Goal: Task Accomplishment & Management: Complete application form

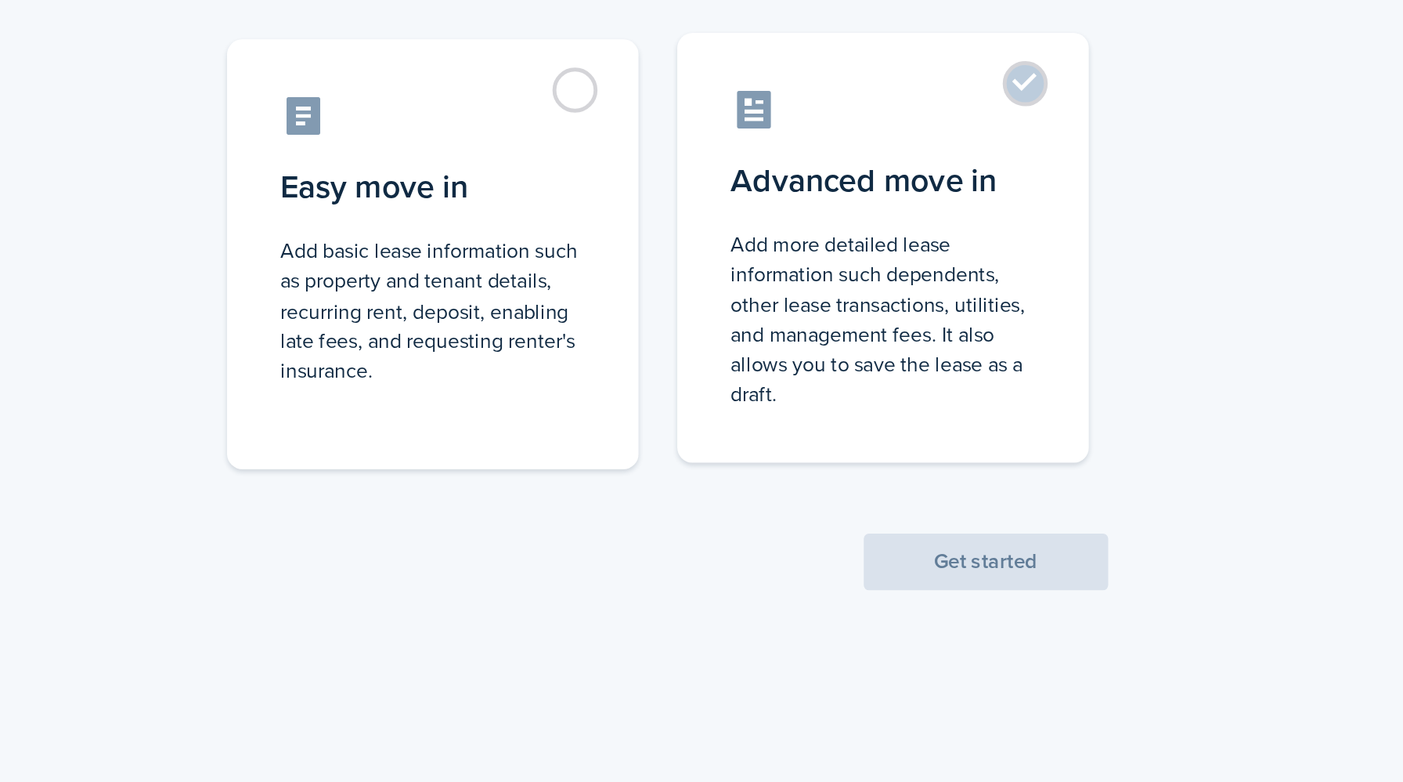
click at [1027, 252] on label "Advanced move in Add more detailed lease information such dependents, other lea…" at bounding box center [939, 354] width 251 height 262
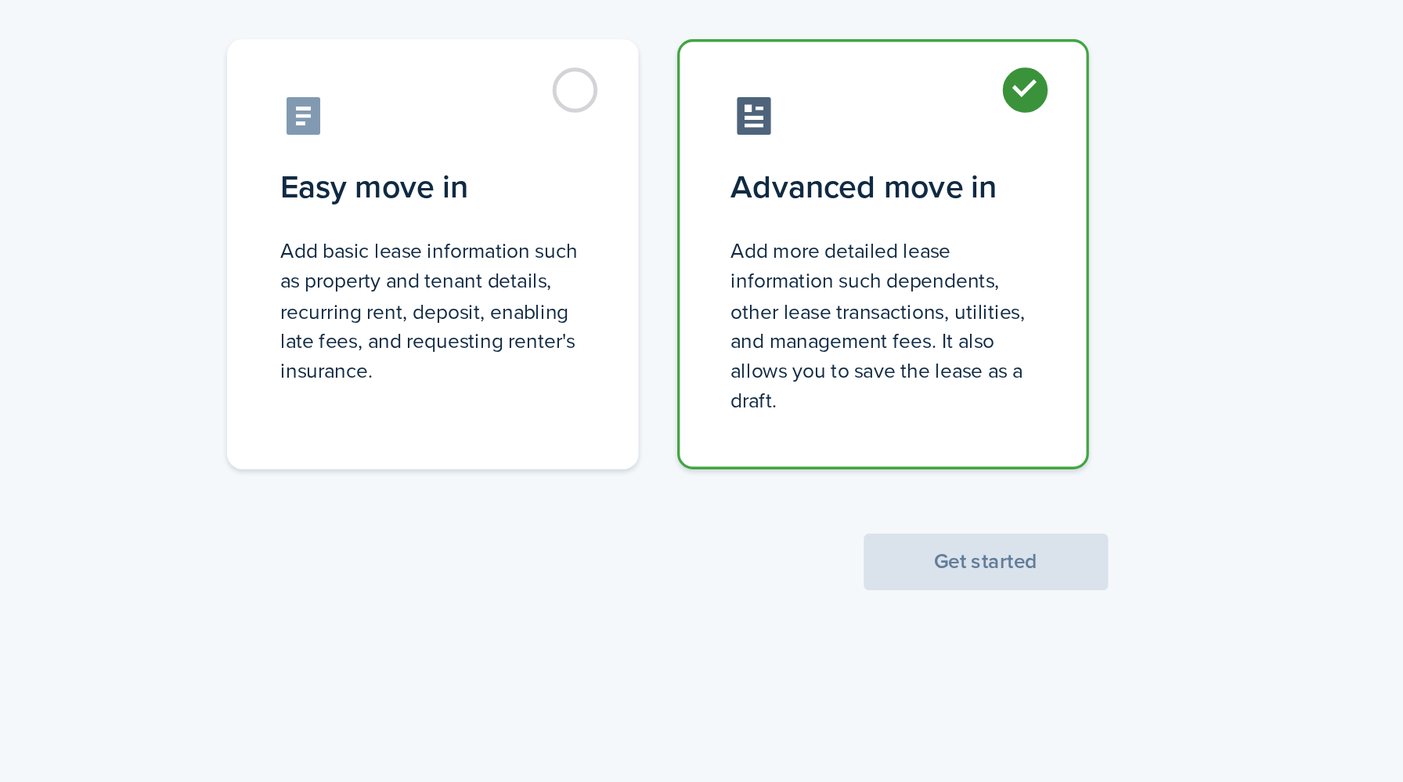
radio input "true"
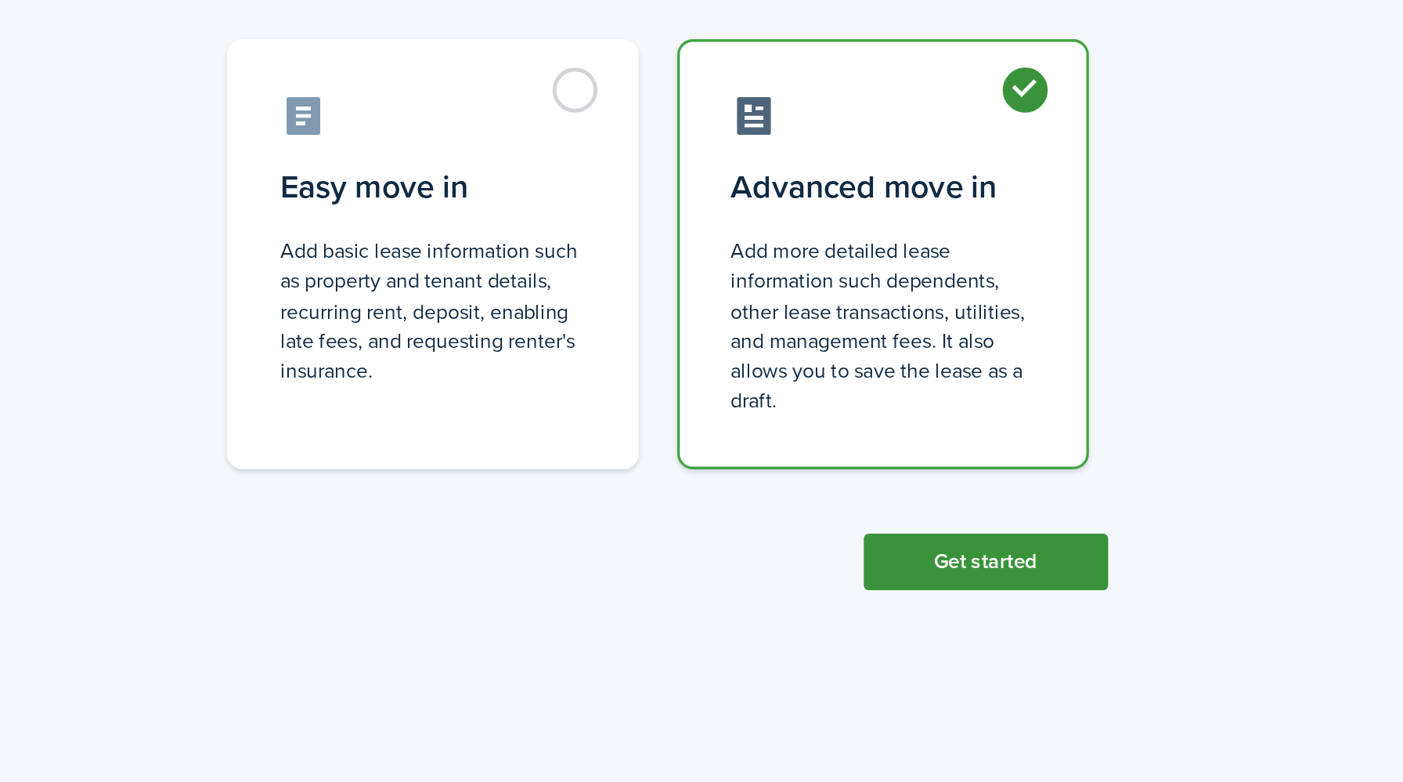
click at [990, 546] on button "Get started" at bounding box center [1001, 545] width 149 height 34
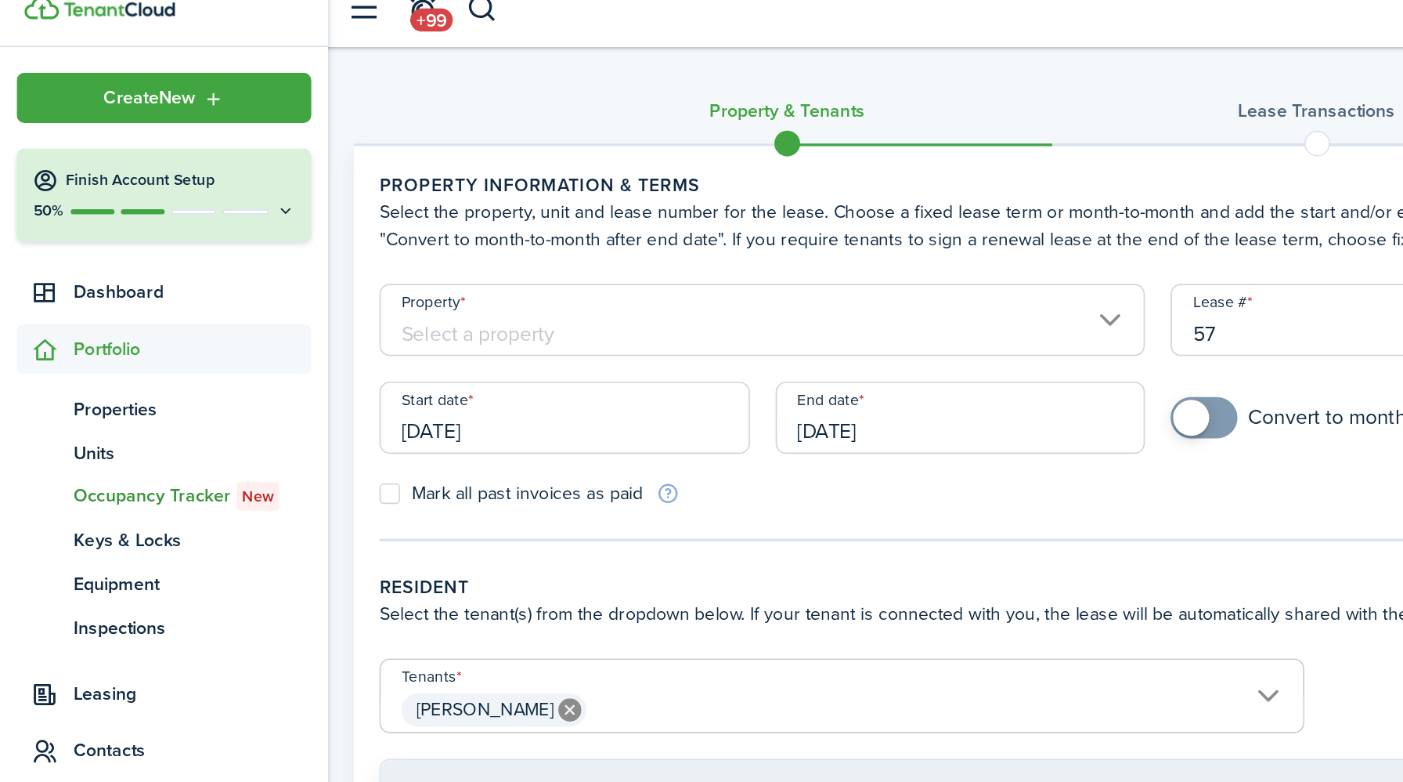
click at [677, 211] on input "Property" at bounding box center [464, 213] width 466 height 44
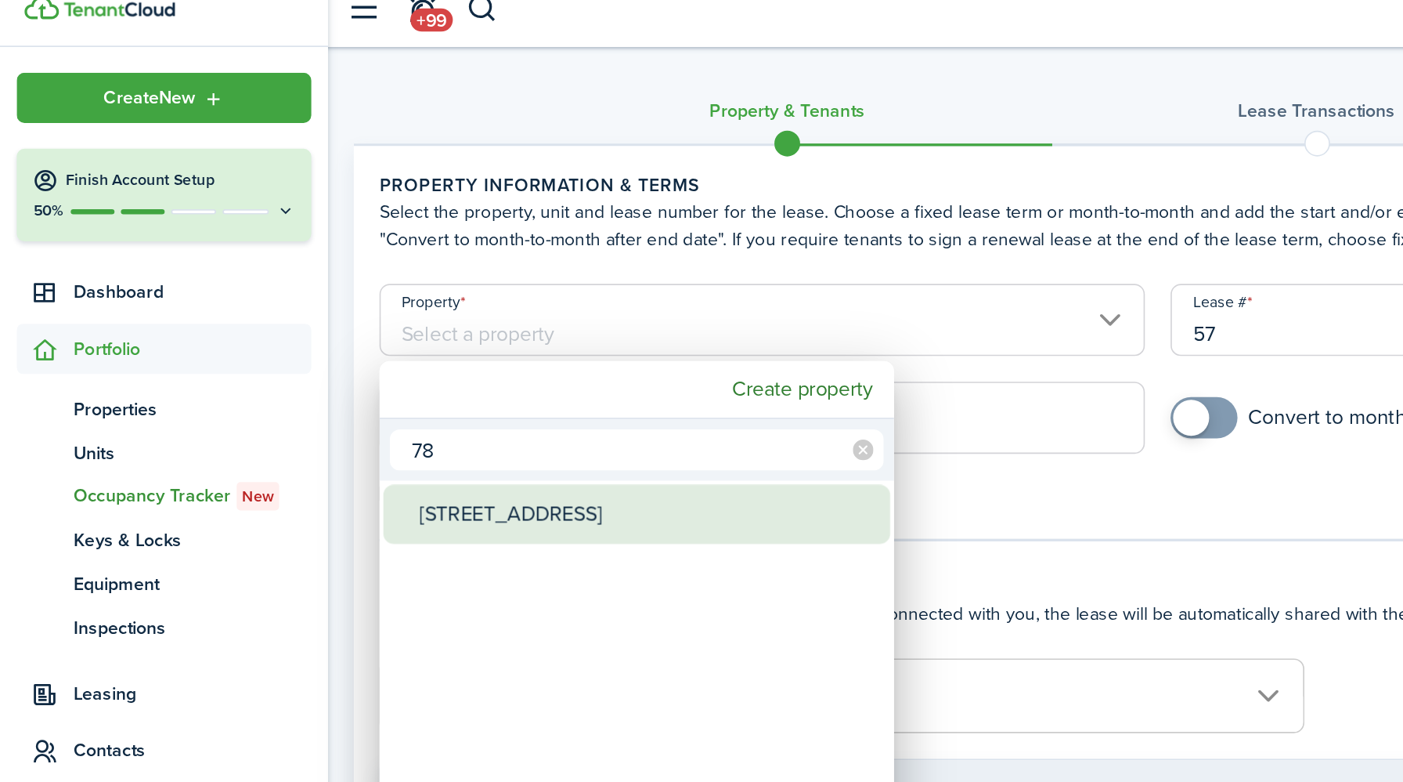
type input "78"
click at [361, 336] on div "[STREET_ADDRESS]" at bounding box center [393, 331] width 277 height 36
type input "[STREET_ADDRESS]"
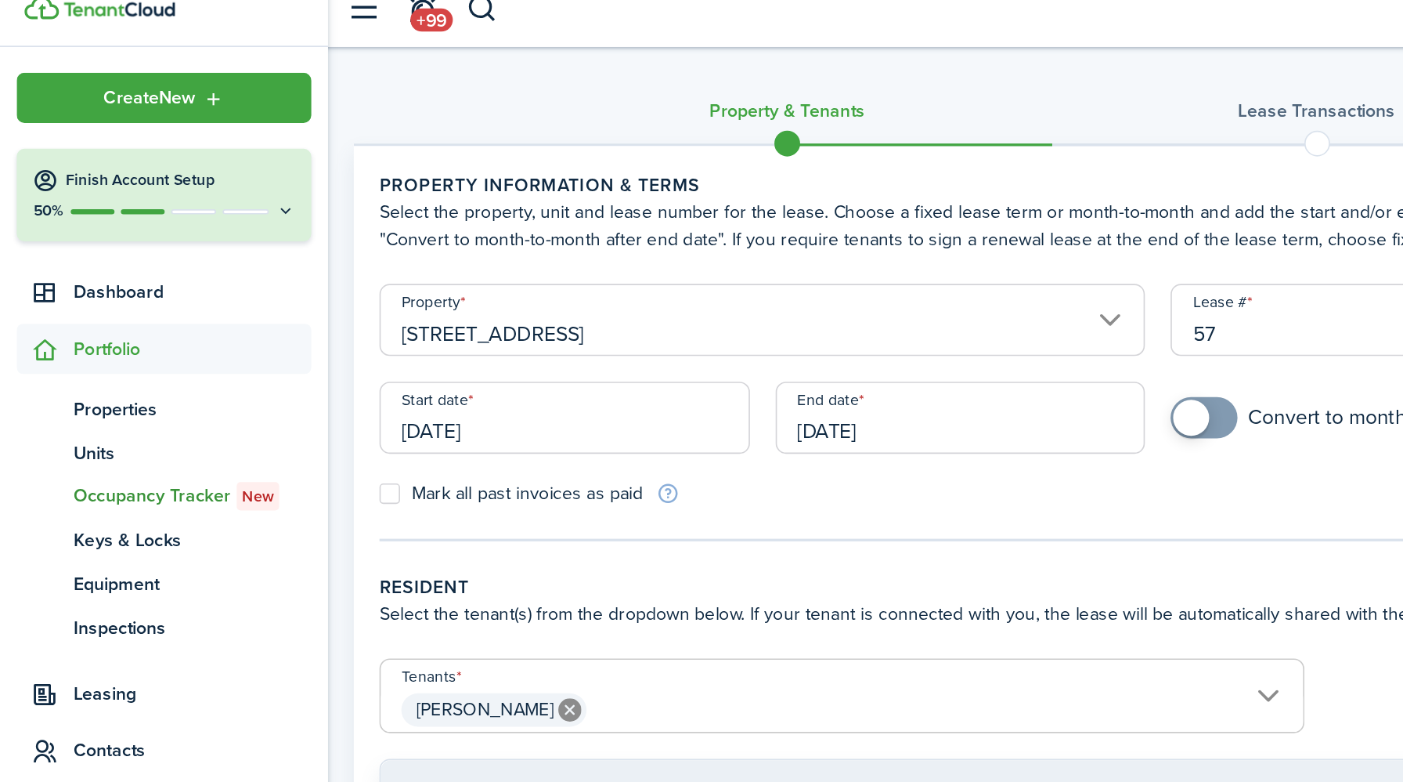
click at [330, 283] on input "[DATE]" at bounding box center [344, 273] width 226 height 44
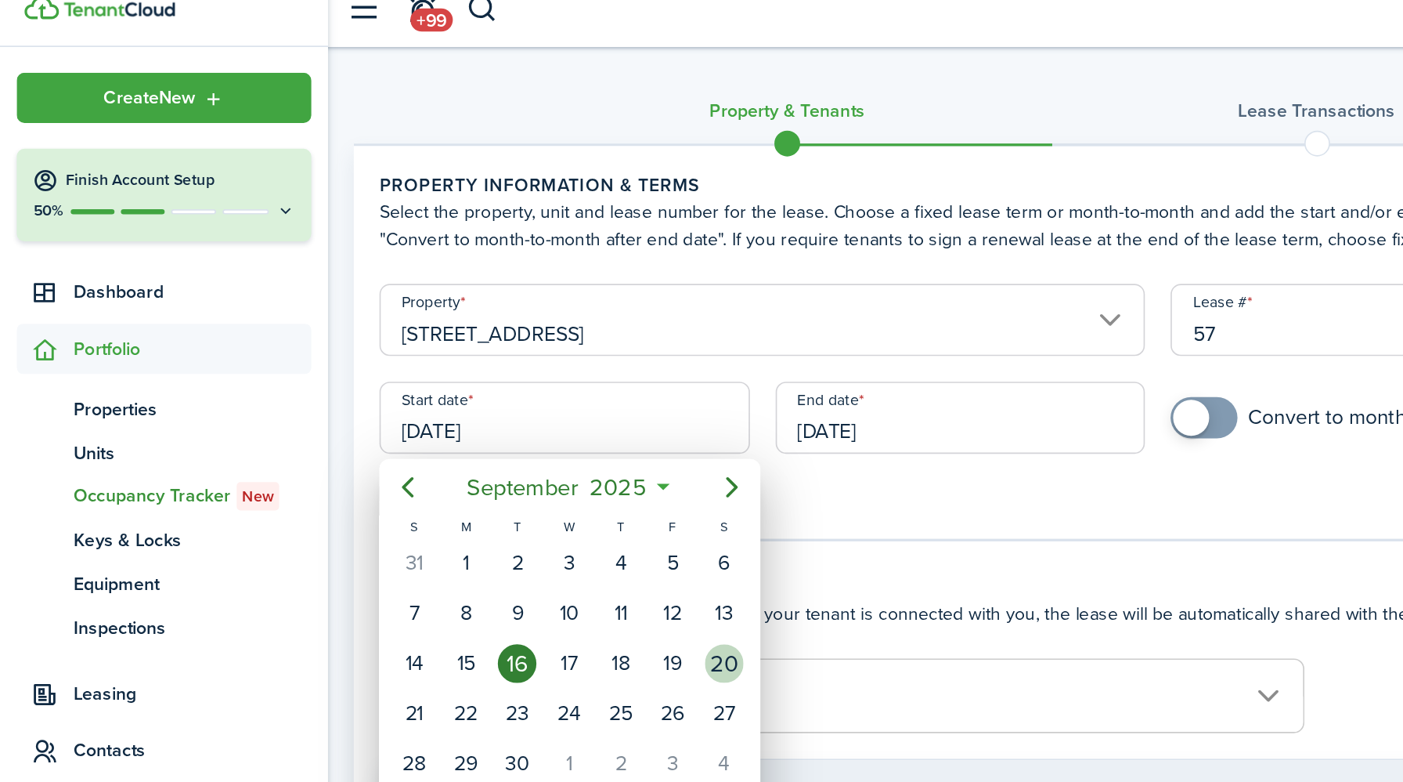
click at [442, 422] on div "20" at bounding box center [440, 421] width 23 height 23
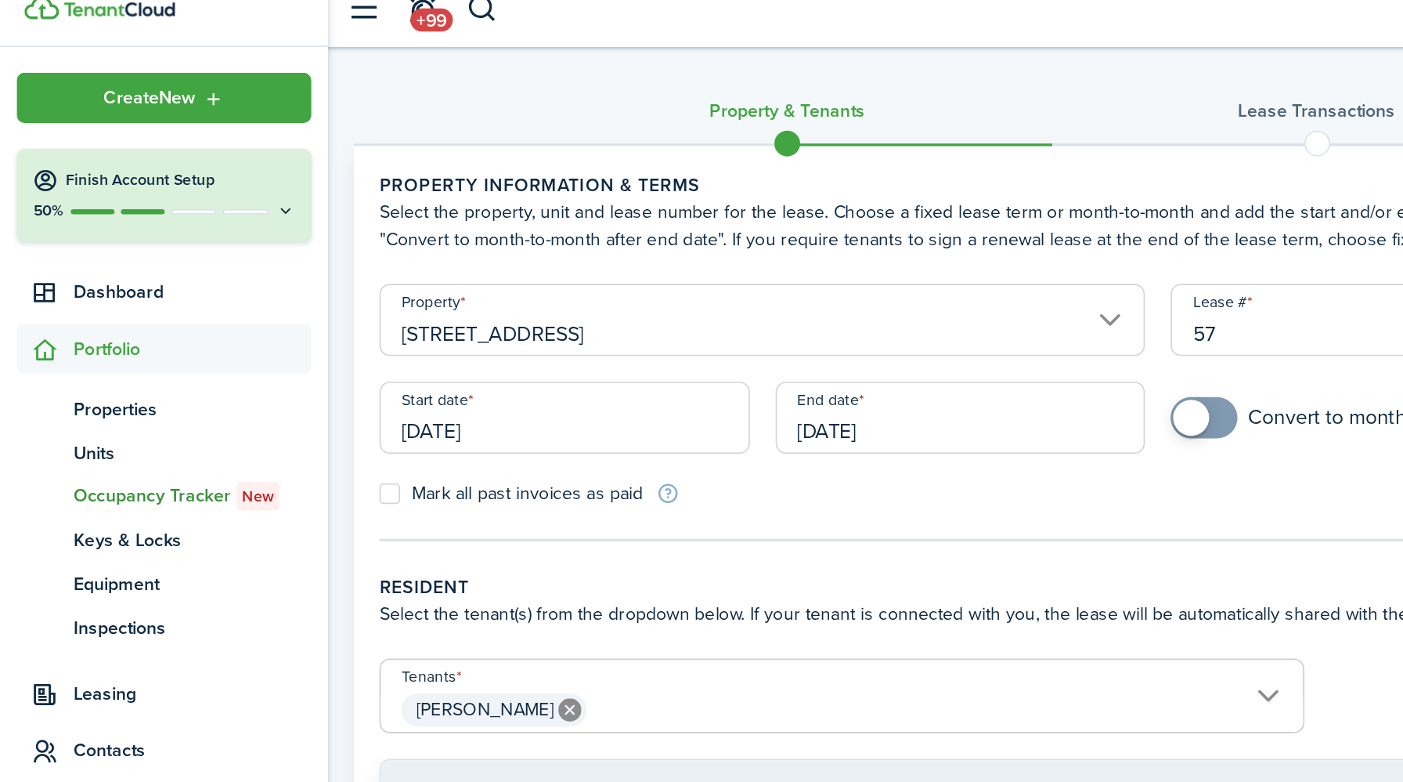
click at [321, 279] on input "[DATE]" at bounding box center [344, 273] width 226 height 44
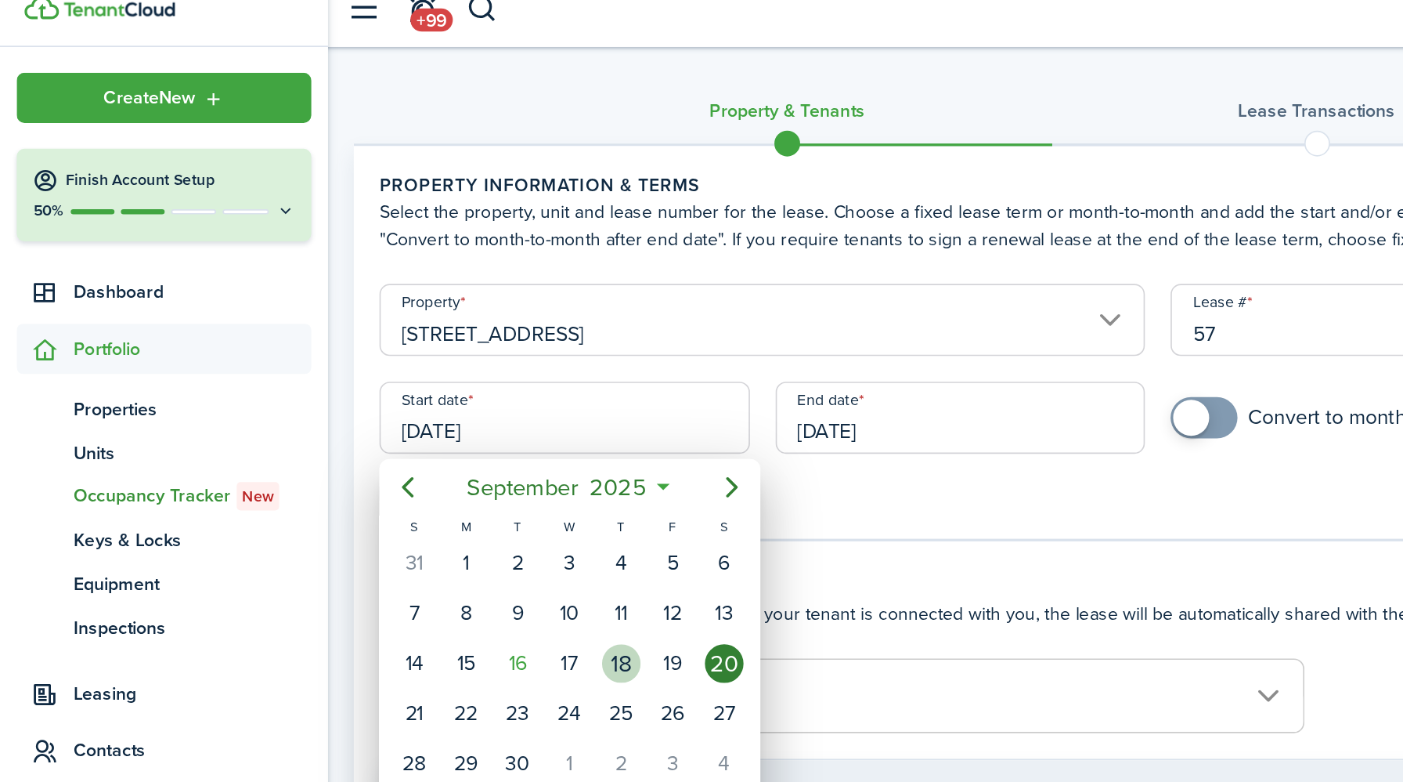
click at [379, 424] on div "18" at bounding box center [378, 421] width 23 height 23
type input "[DATE]"
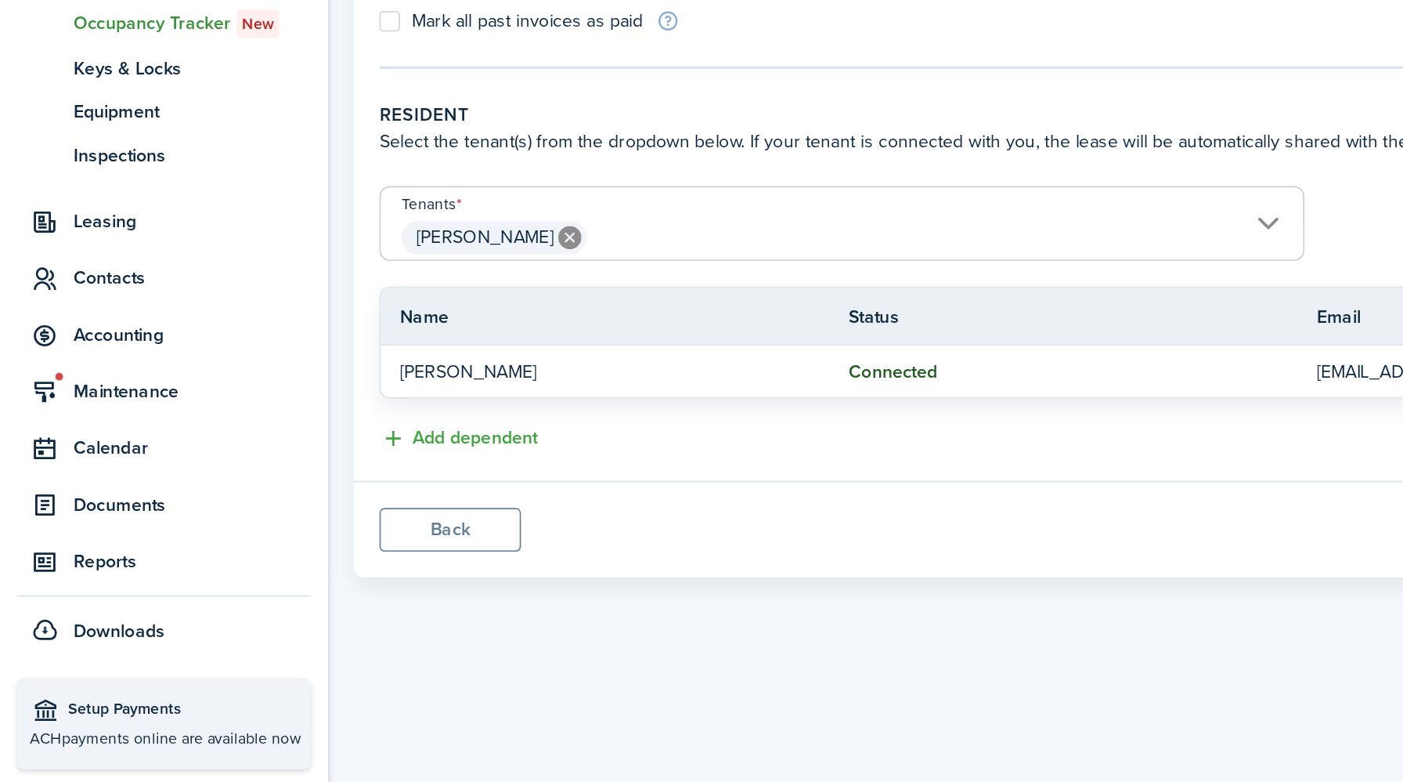
click at [775, 440] on span "[PERSON_NAME]" at bounding box center [513, 450] width 562 height 27
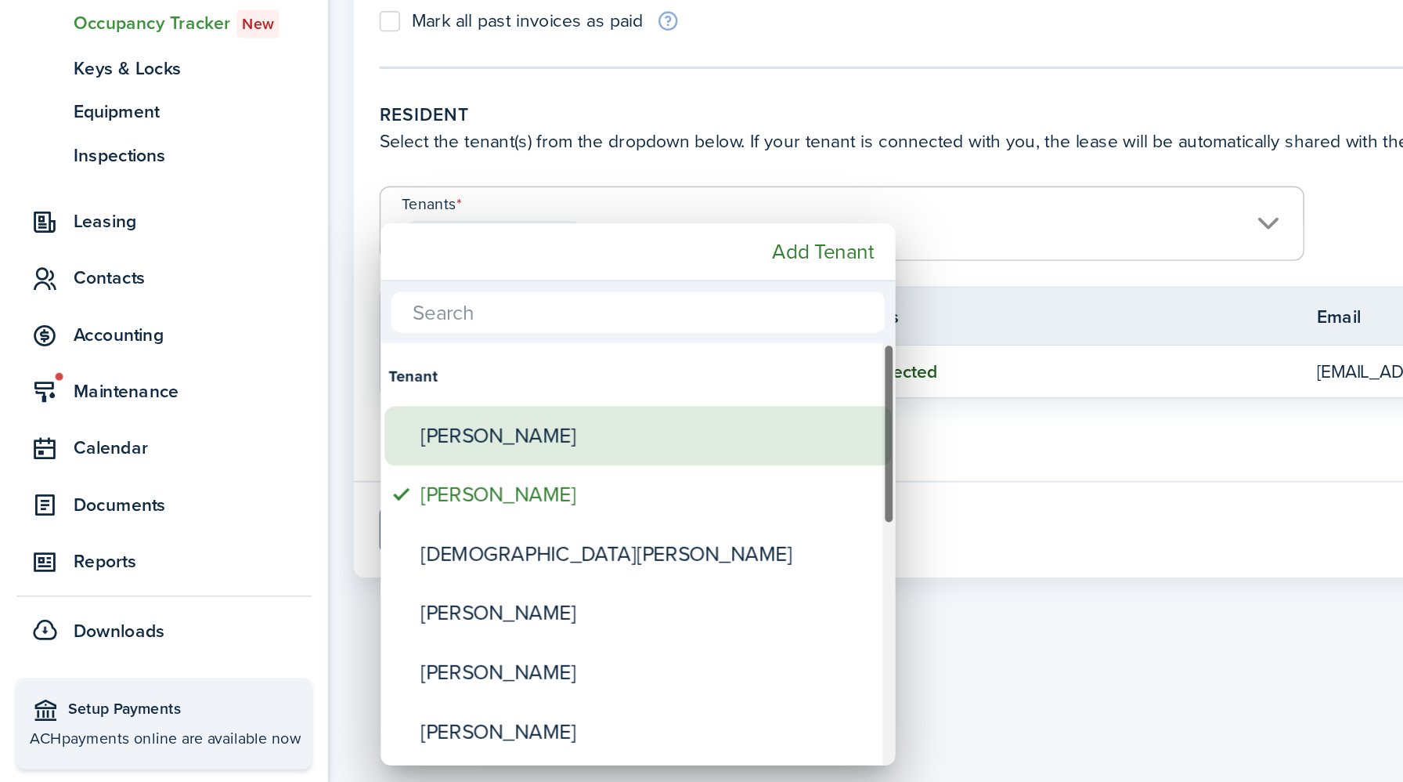
click at [312, 568] on div "[PERSON_NAME]" at bounding box center [394, 571] width 277 height 36
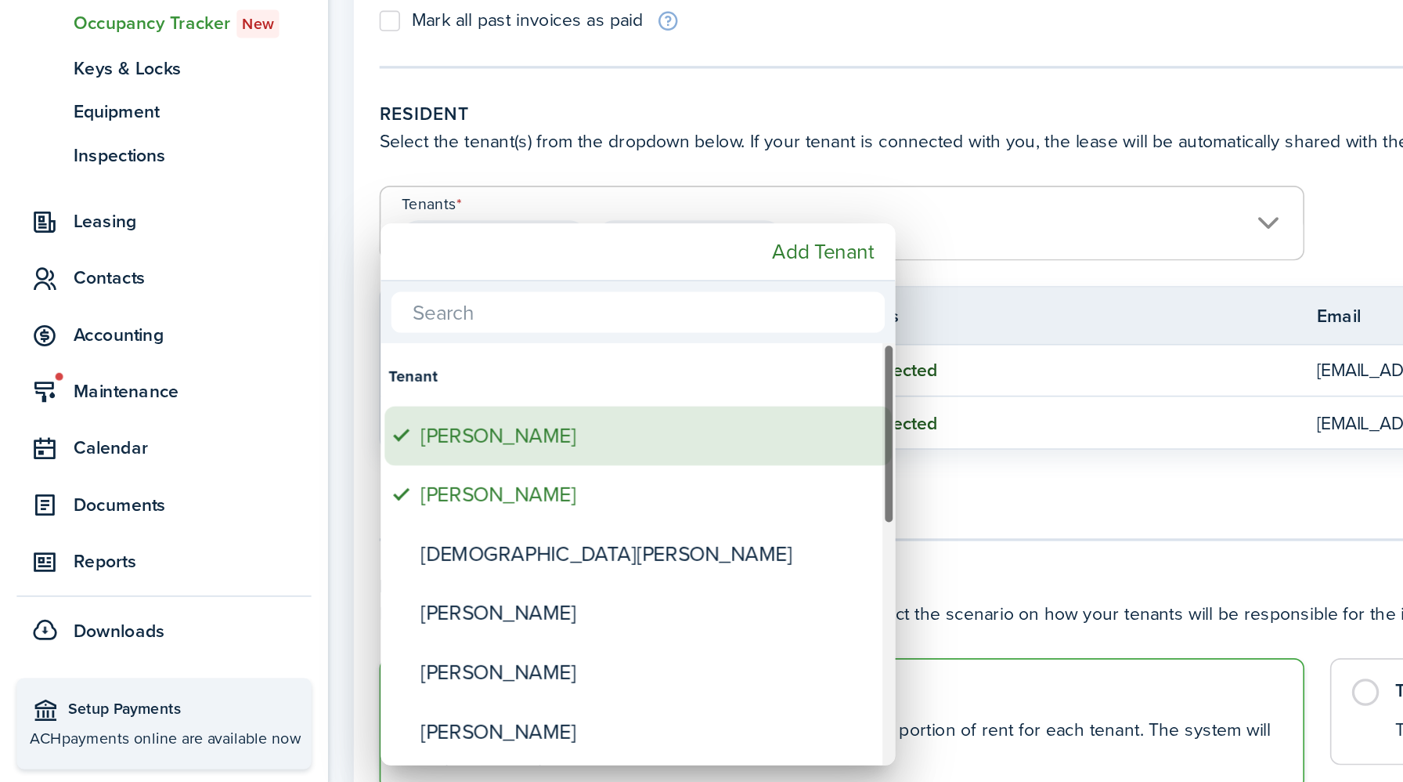
click at [312, 568] on div "[PERSON_NAME]" at bounding box center [394, 571] width 277 height 36
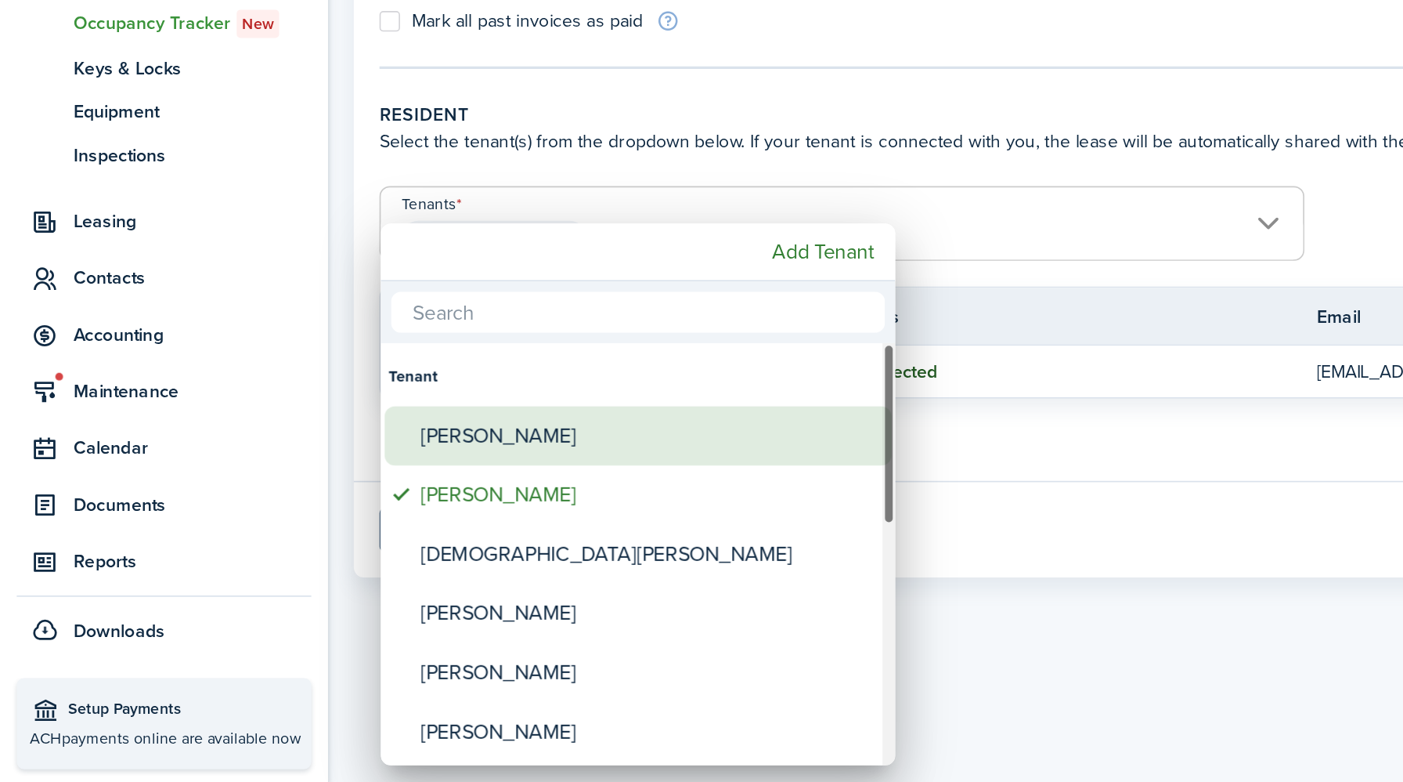
click at [312, 568] on div "[PERSON_NAME]" at bounding box center [394, 571] width 277 height 36
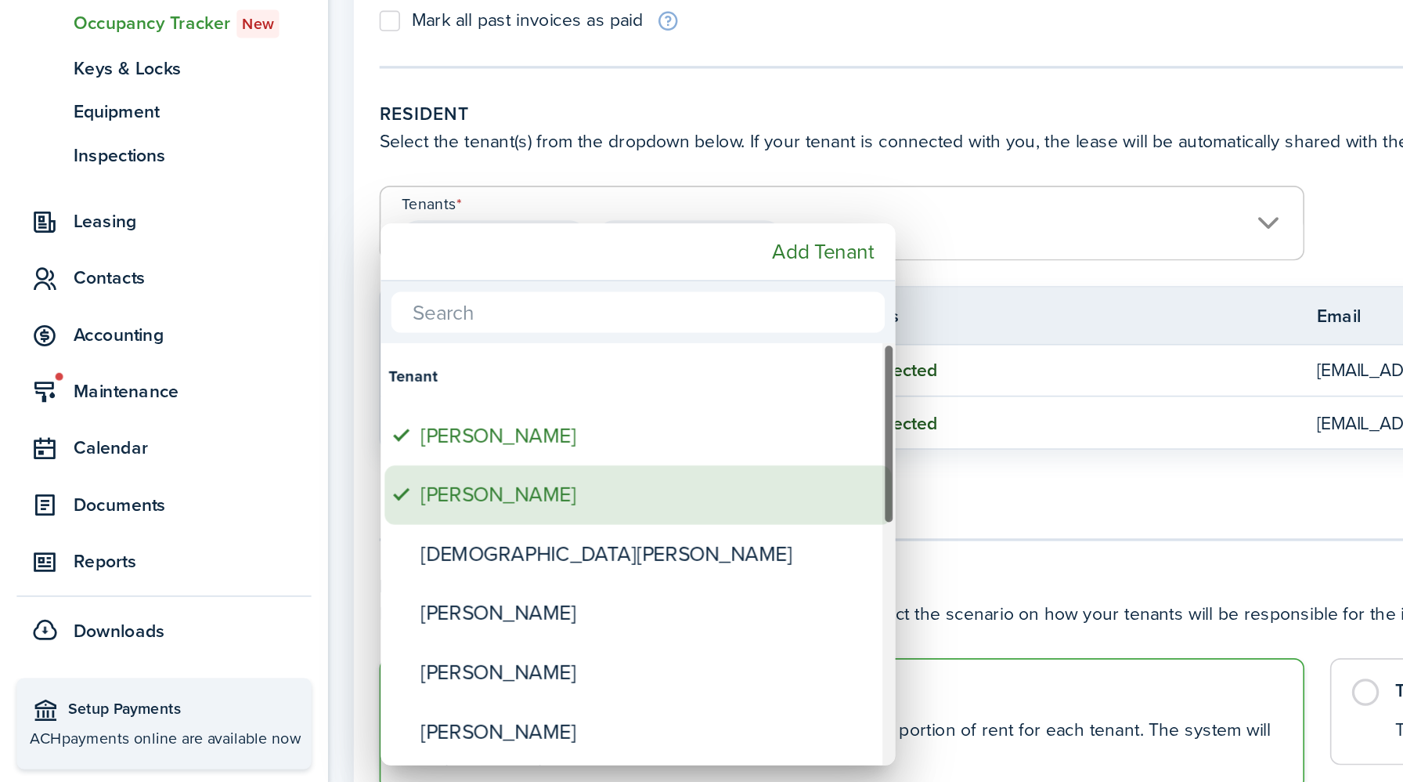
click at [261, 608] on div "[PERSON_NAME]" at bounding box center [394, 607] width 277 height 36
type input "[PERSON_NAME]"
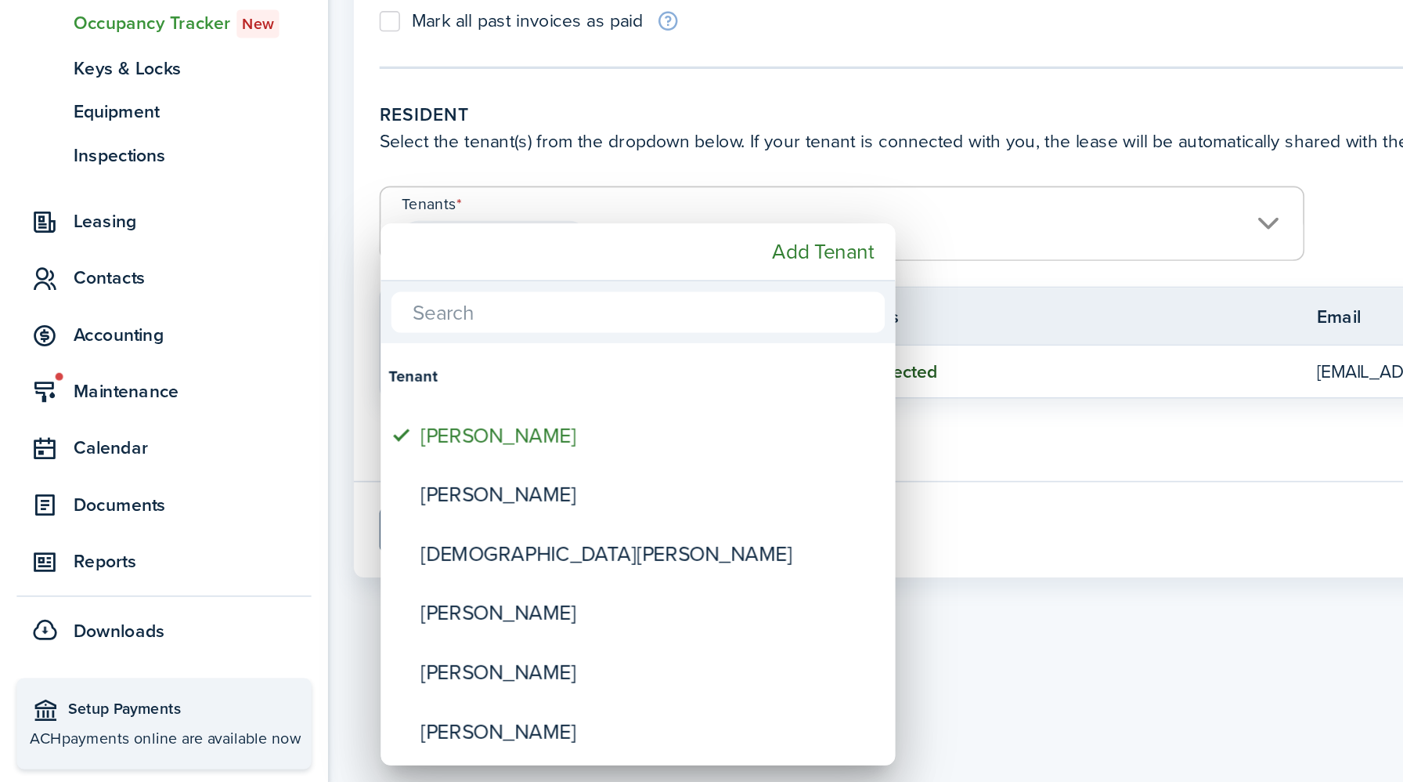
click at [619, 570] on div at bounding box center [702, 391] width 1654 height 1032
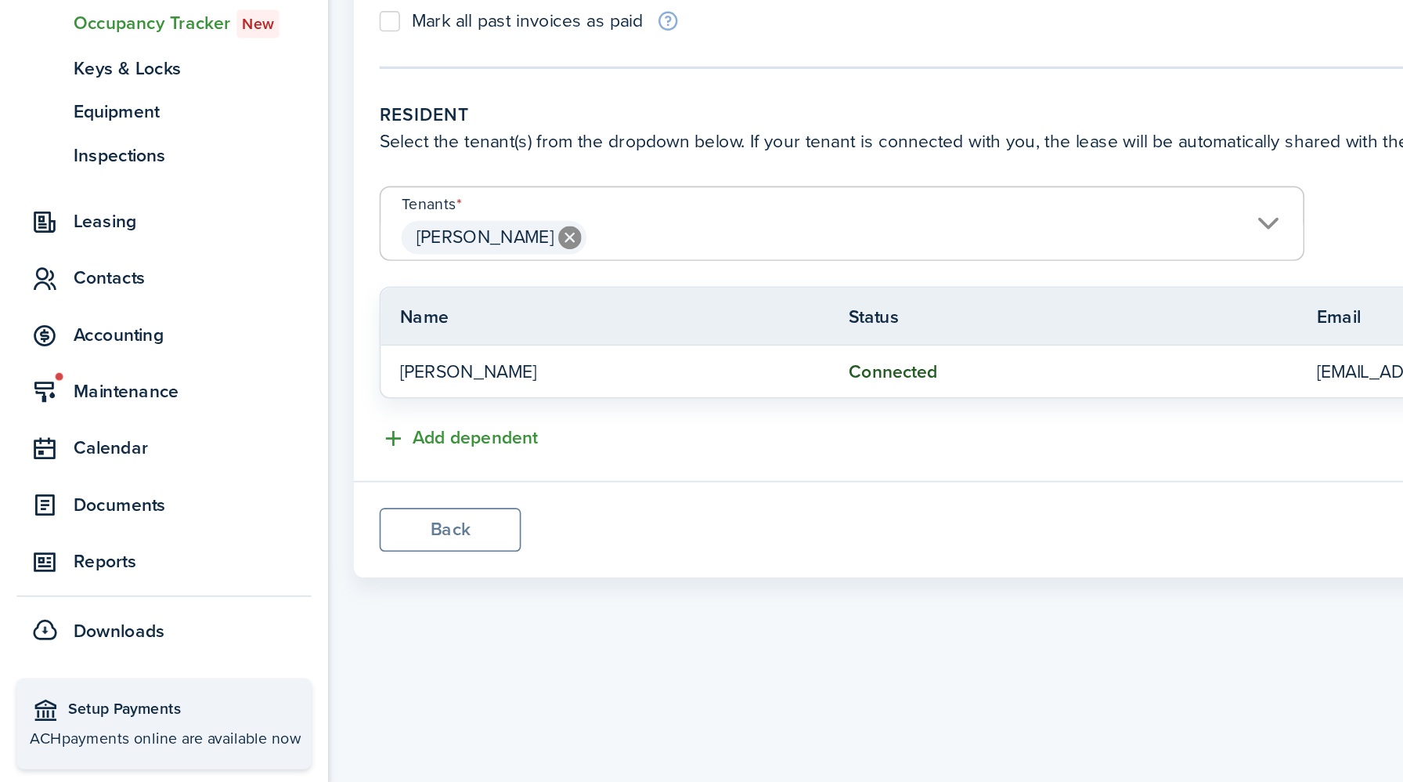
click at [237, 571] on button "Add dependent" at bounding box center [279, 573] width 96 height 18
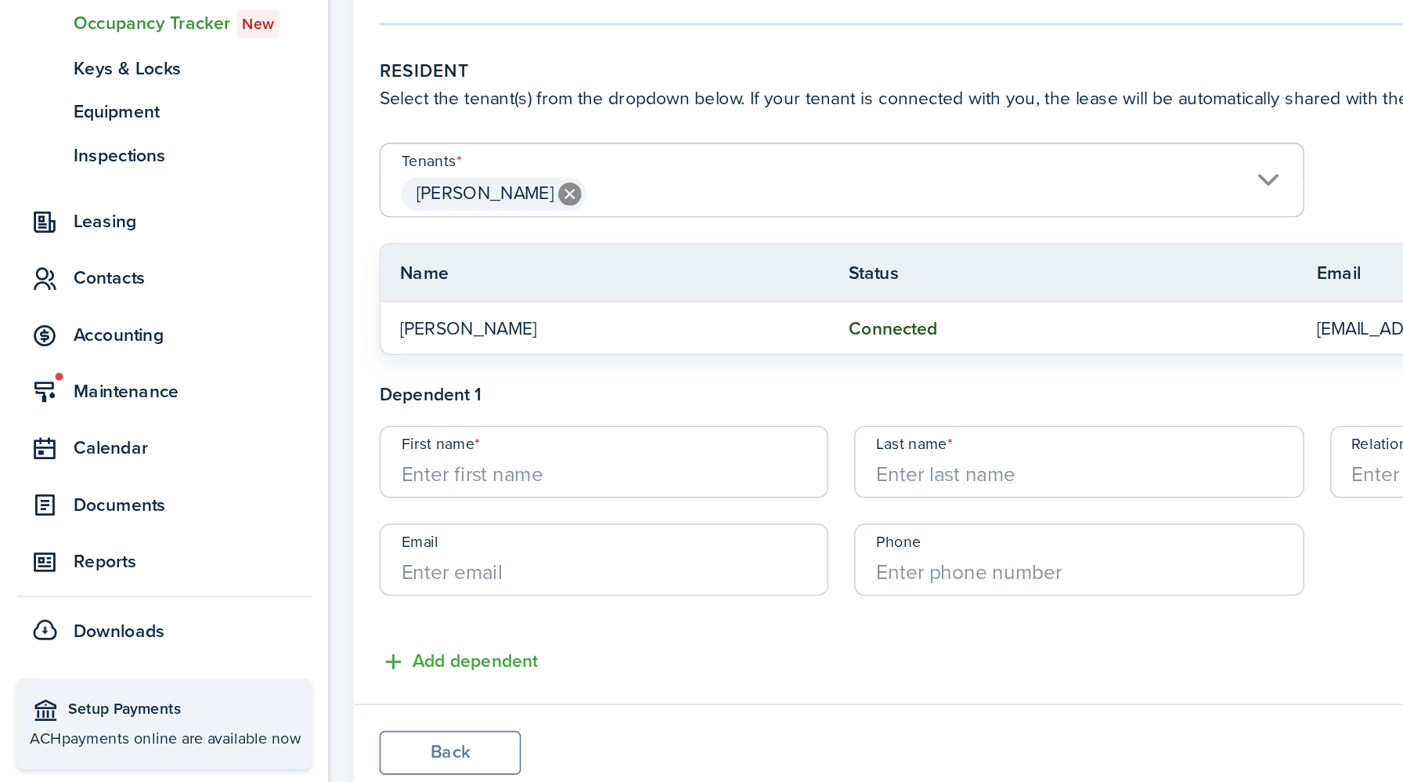
scroll to position [80, 0]
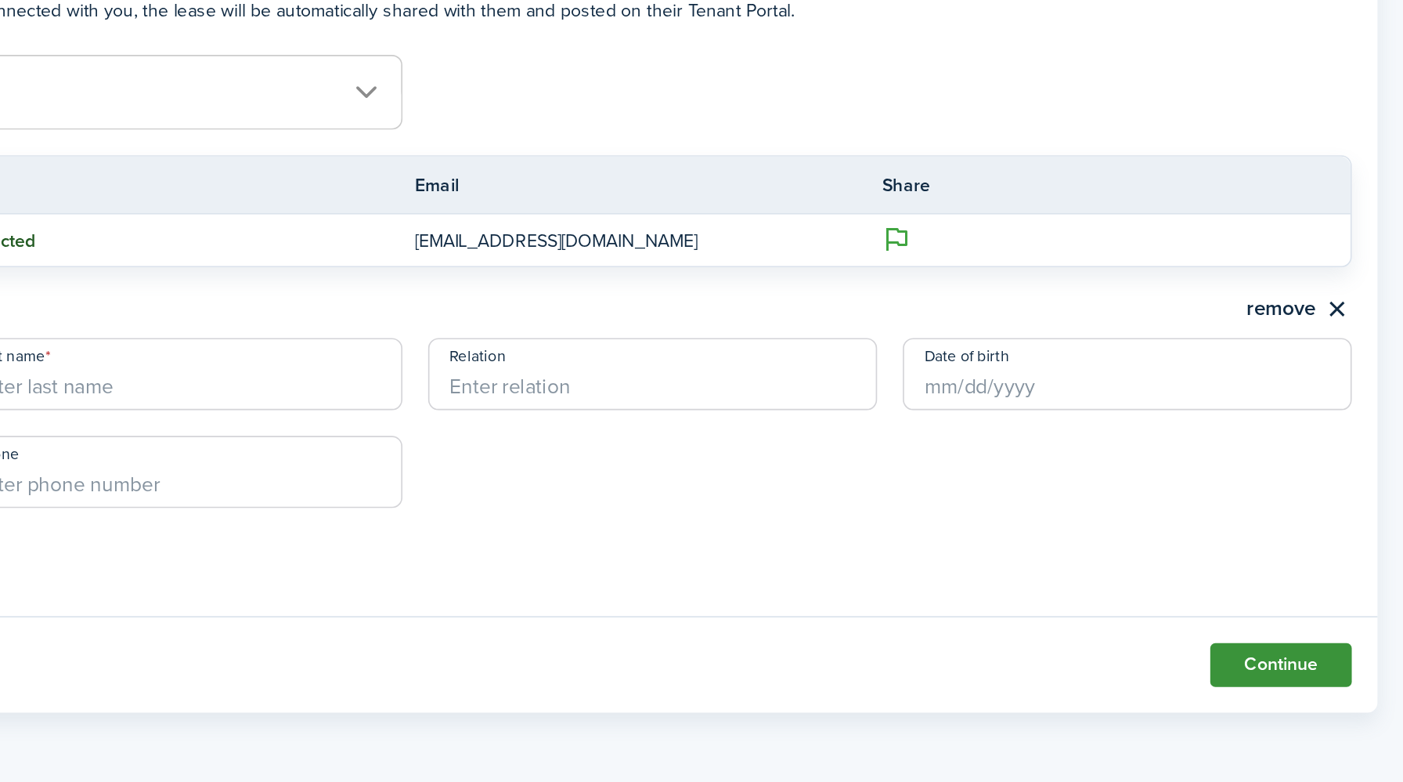
click at [1341, 712] on button "Continue" at bounding box center [1329, 710] width 86 height 27
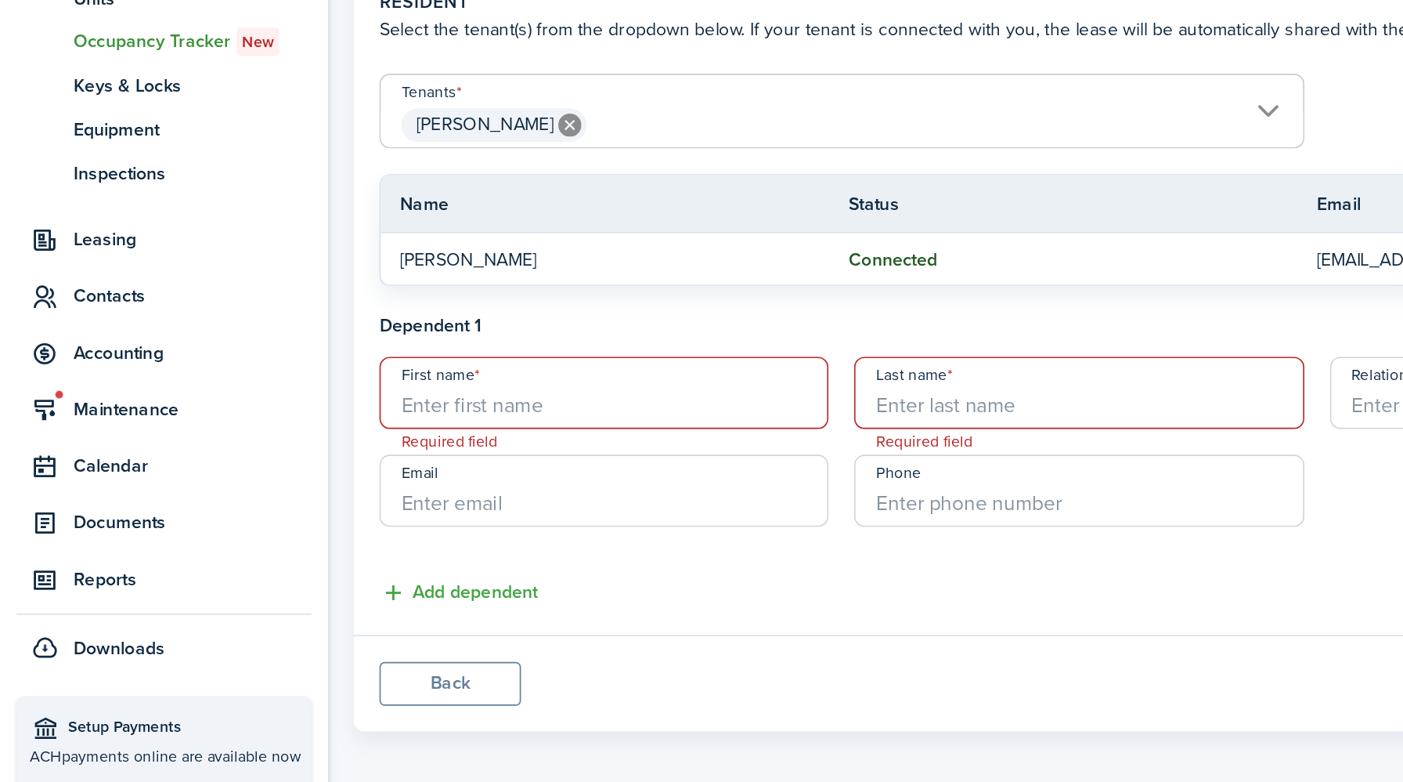
click at [282, 536] on input "First name" at bounding box center [367, 534] width 273 height 44
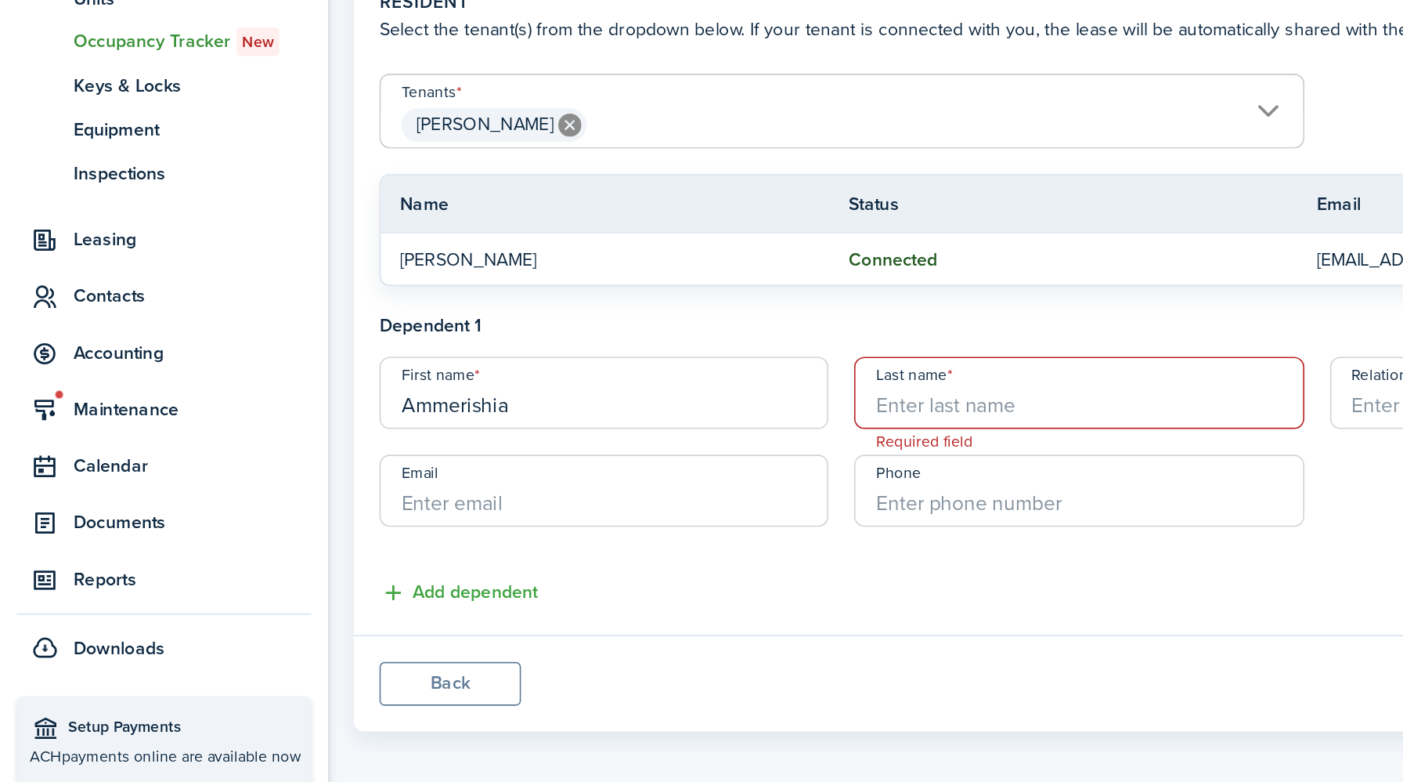
type input "Ammerishia"
click at [544, 538] on input "Last name" at bounding box center [656, 534] width 273 height 44
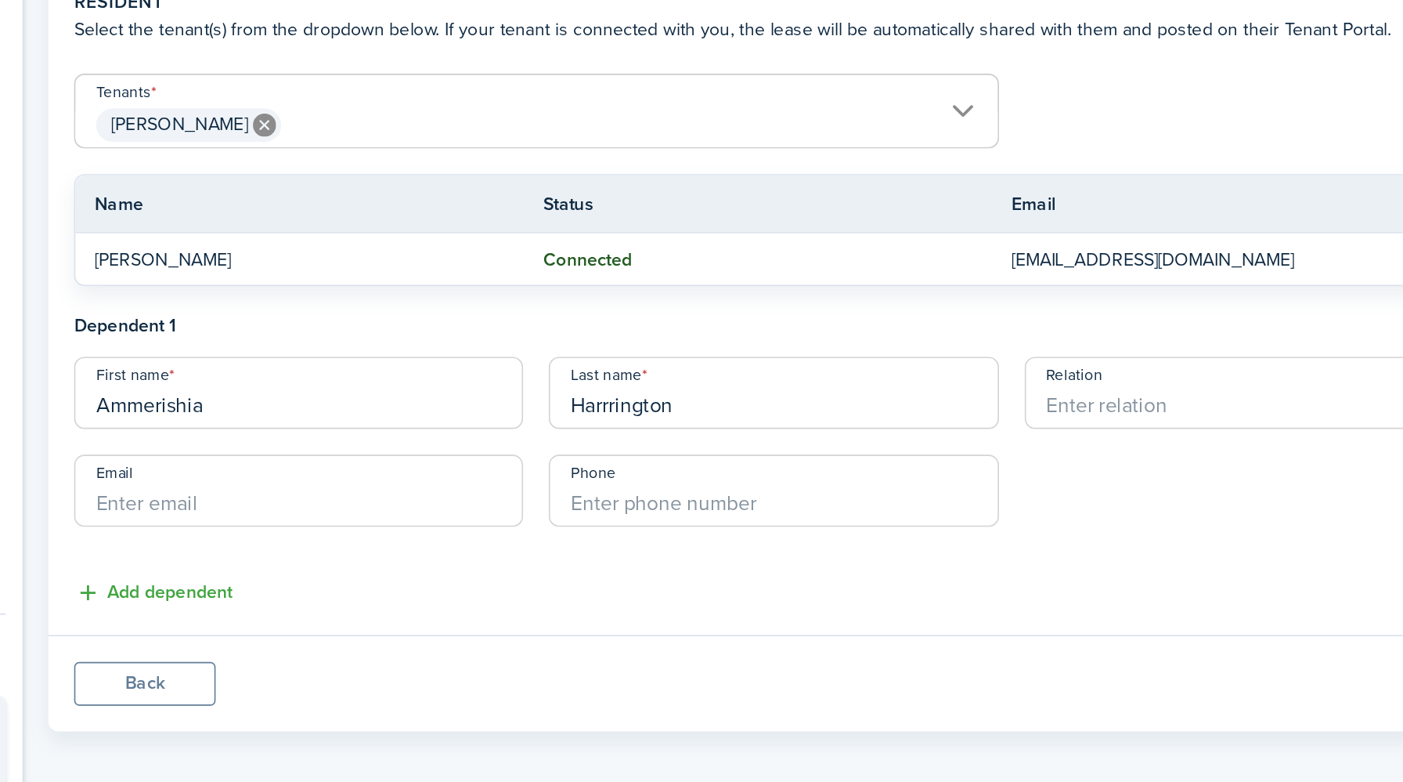
type input "Harrrington"
click at [825, 544] on input "Relation" at bounding box center [946, 534] width 273 height 44
type input "Daughter"
click at [347, 597] on input "Email" at bounding box center [367, 594] width 273 height 44
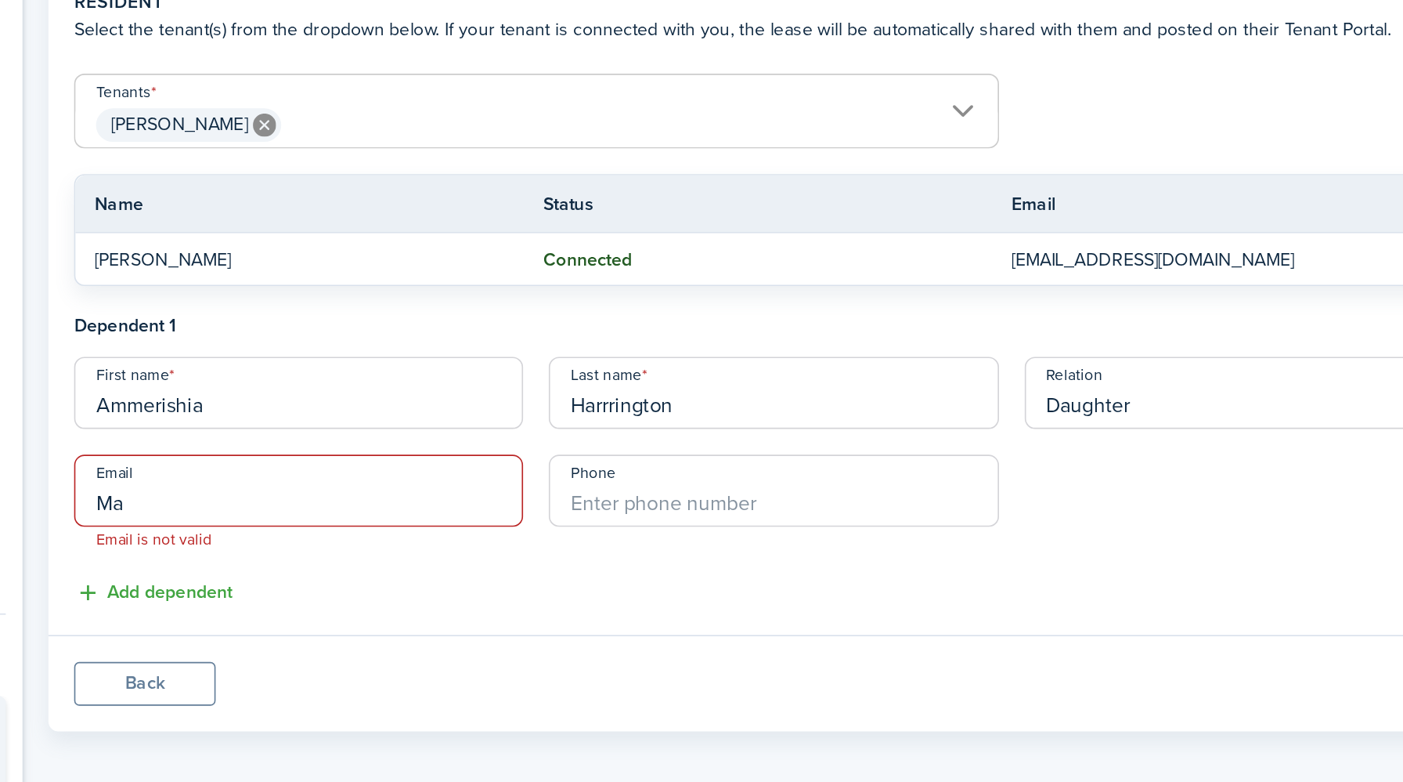
type input "M"
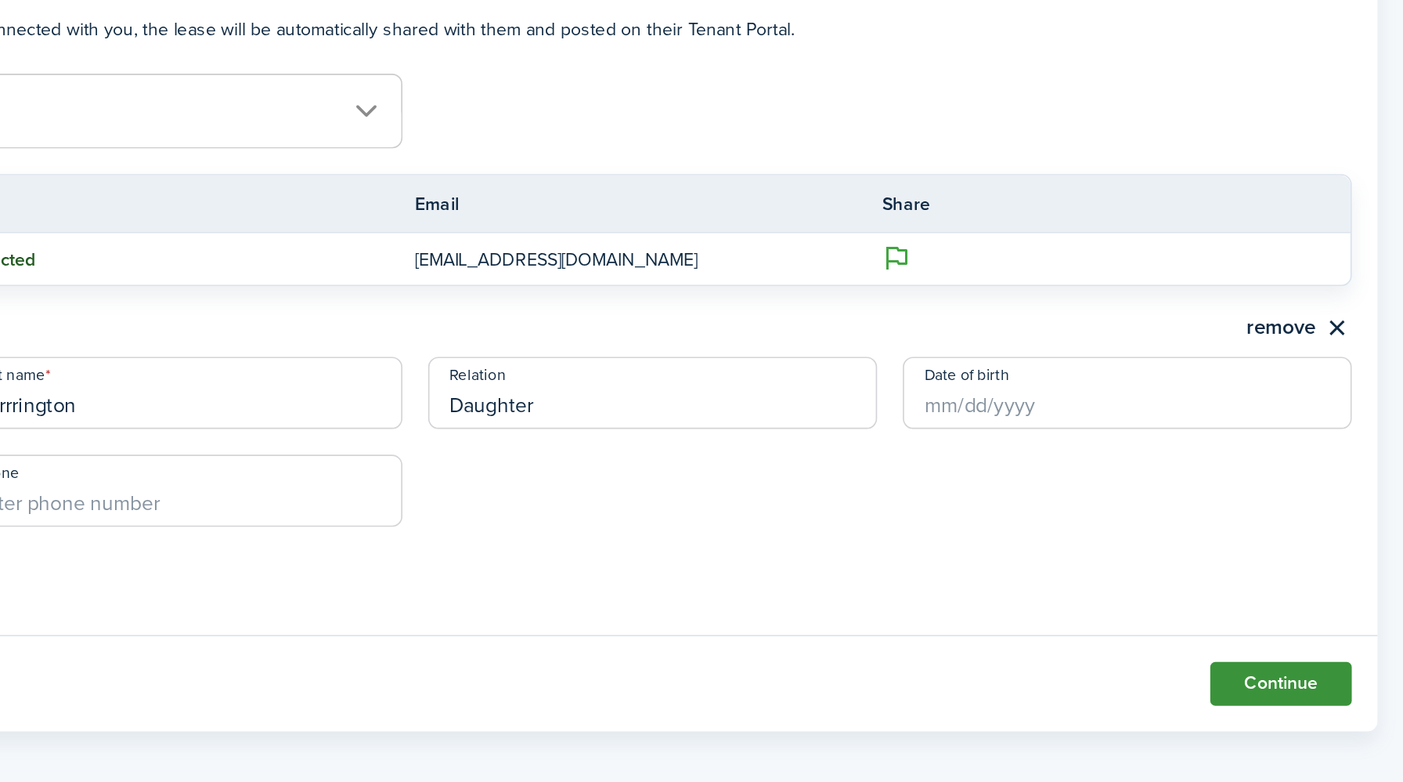
click at [1323, 709] on button "Continue" at bounding box center [1329, 711] width 86 height 27
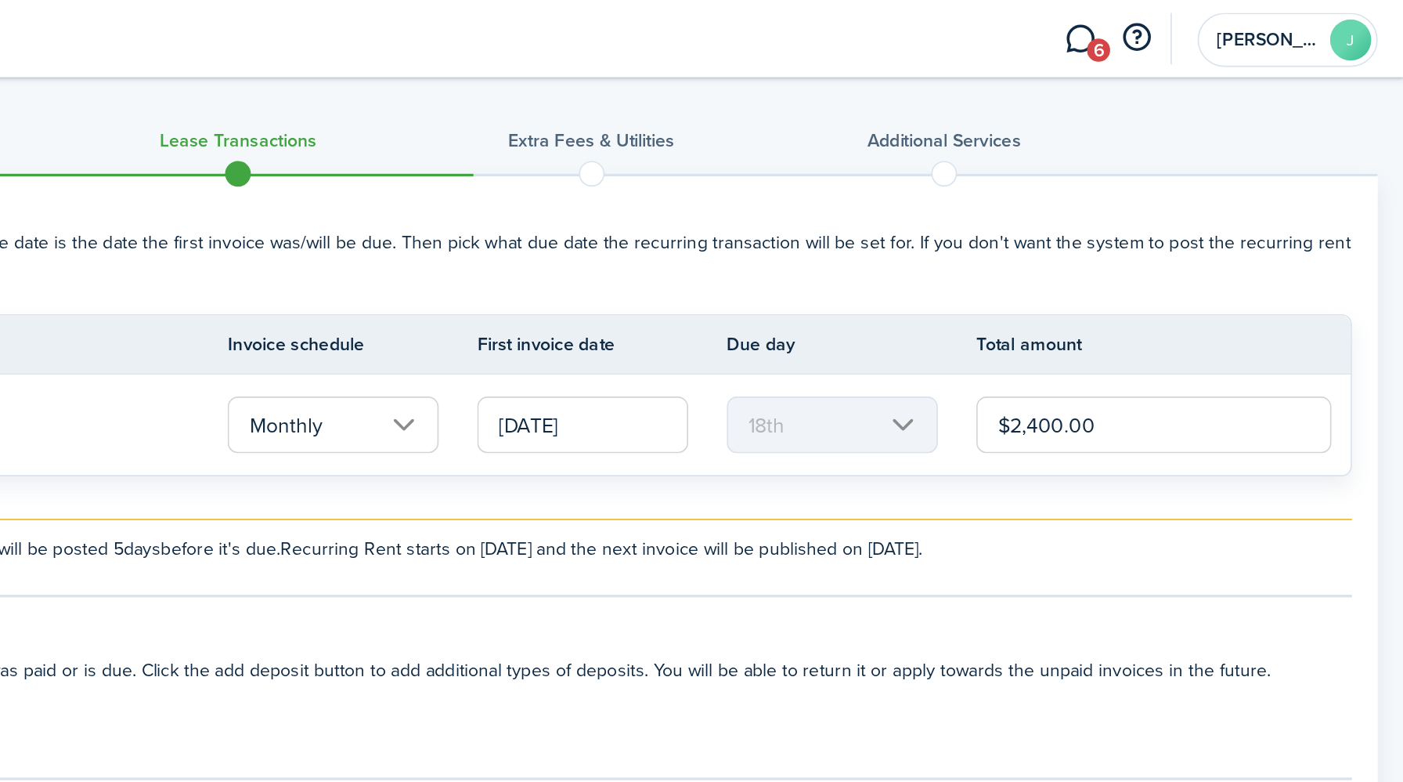
click at [1194, 261] on input "$2,400.00" at bounding box center [1251, 258] width 216 height 34
type input "$2,350.00"
click at [1294, 330] on explanation-description "$2,350.00 is due on the 18th of each month and rent invoice will be posted 5 da…" at bounding box center [814, 334] width 1118 height 16
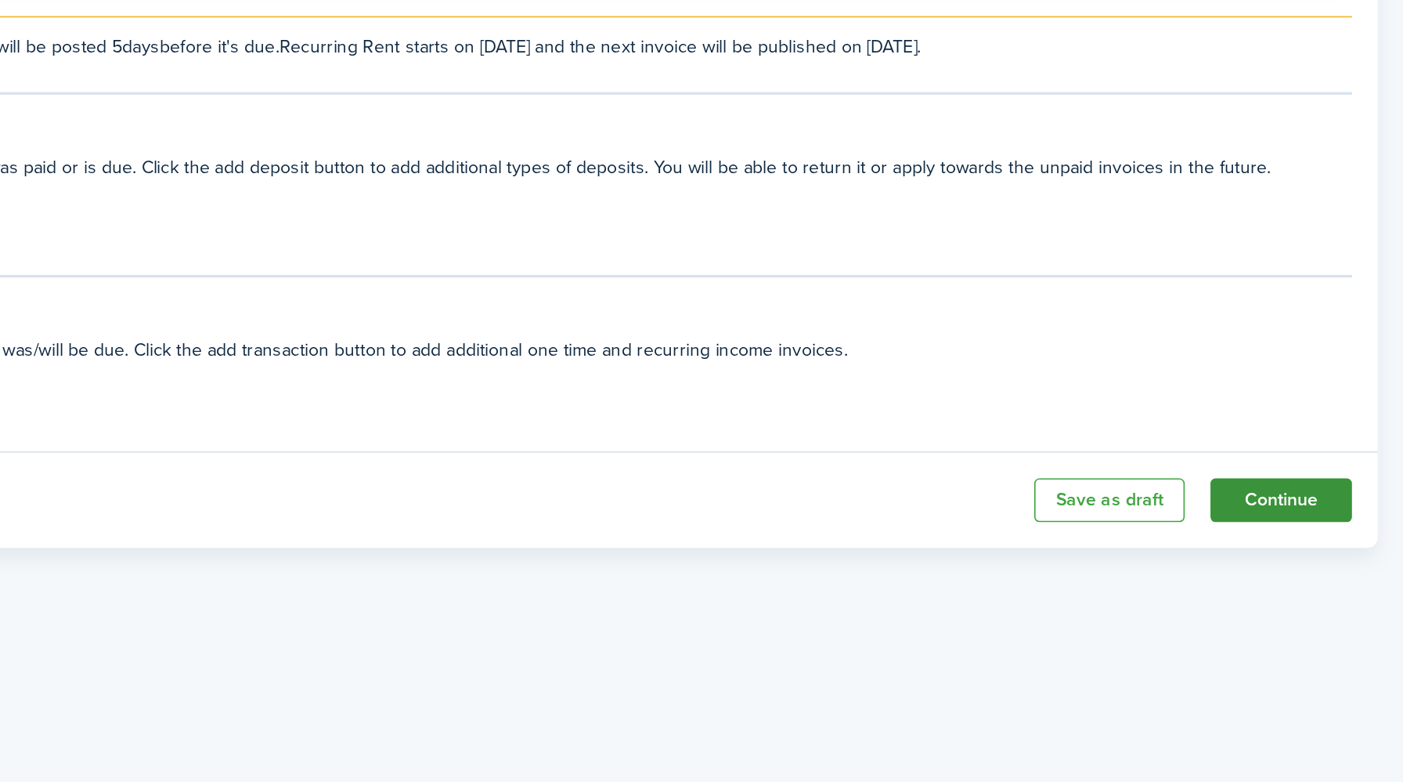
click at [1324, 609] on button "Continue" at bounding box center [1329, 610] width 86 height 27
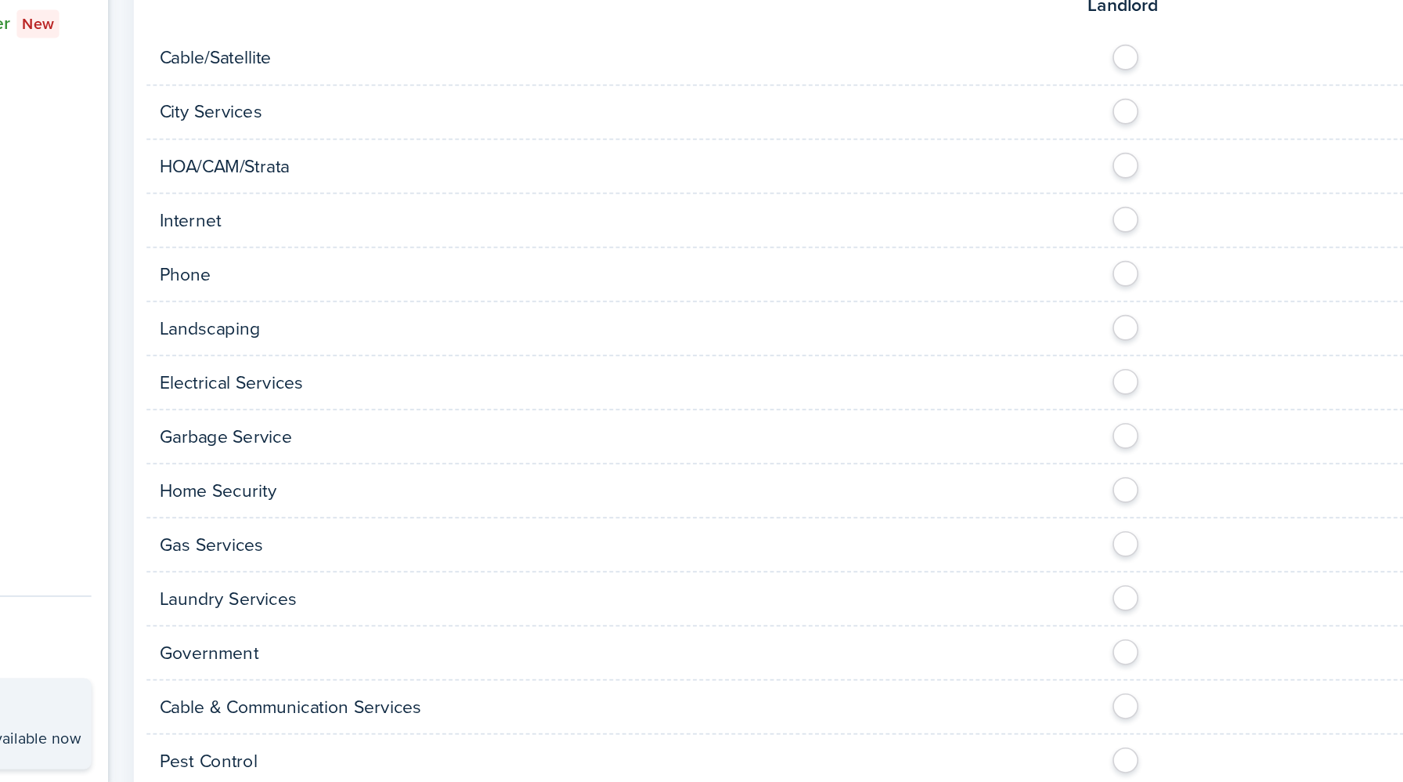
scroll to position [710, 0]
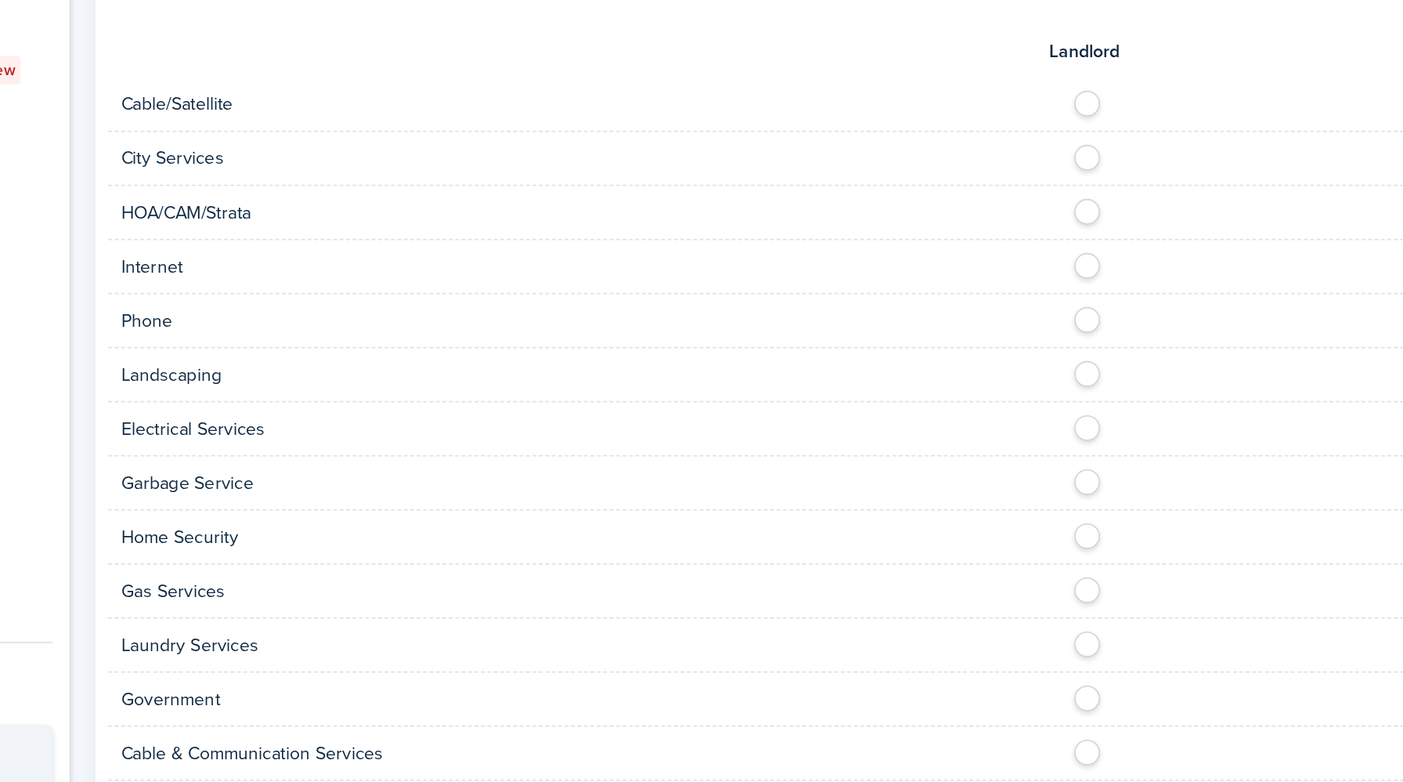
click at [820, 406] on label at bounding box center [823, 403] width 27 height 8
radio input "true"
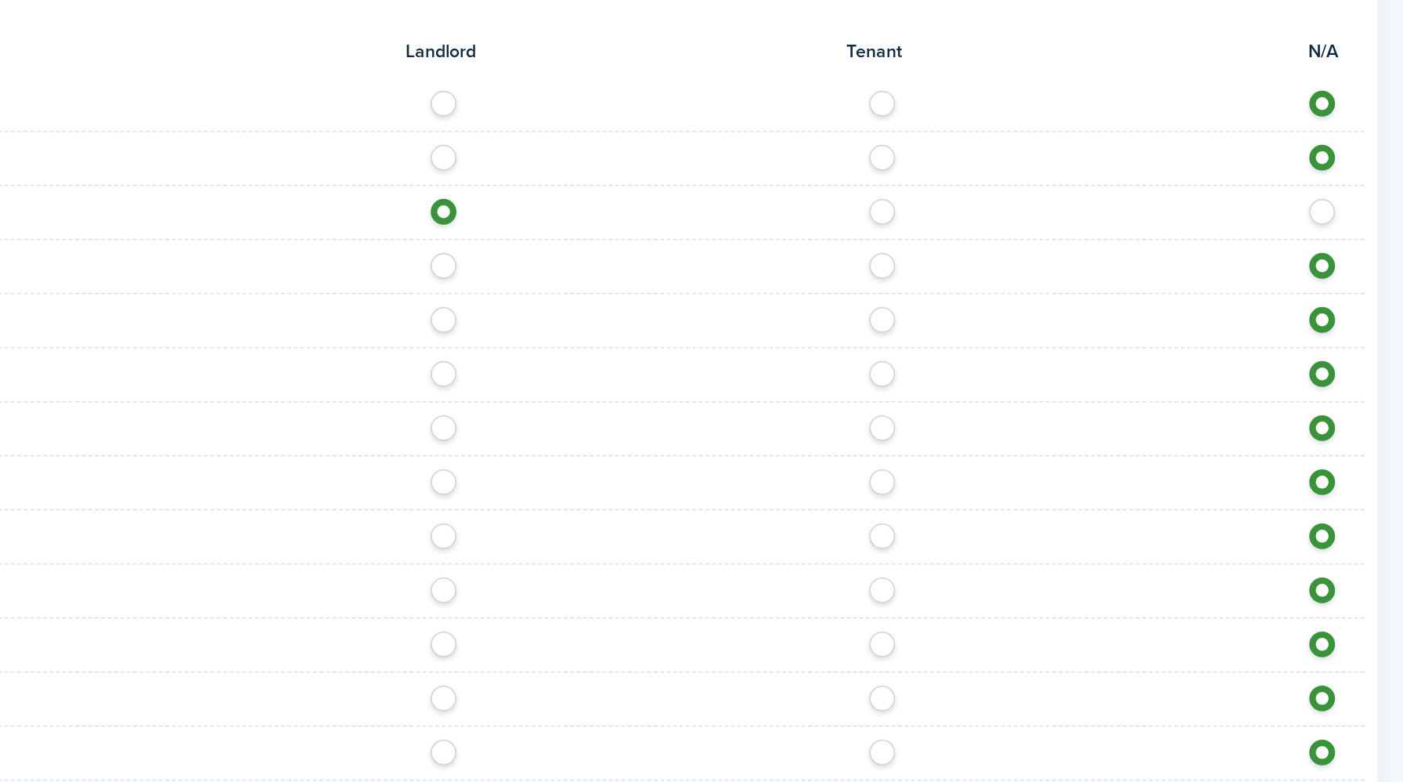
click at [1088, 341] on label at bounding box center [1090, 337] width 27 height 8
radio input "true"
click at [1086, 374] on label at bounding box center [1090, 370] width 27 height 8
radio input "true"
click at [1088, 439] on label at bounding box center [1090, 436] width 27 height 8
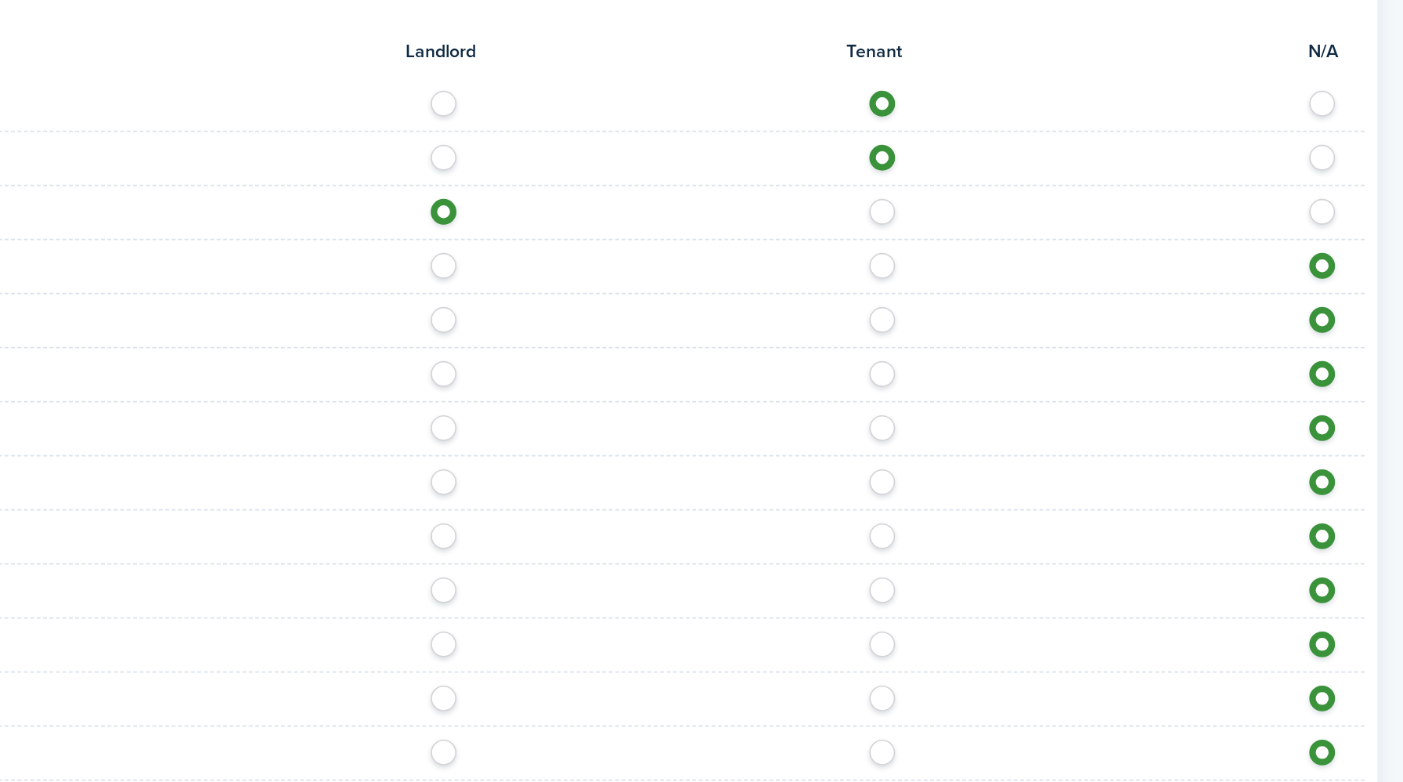
radio input "true"
click at [1085, 472] on label at bounding box center [1090, 468] width 27 height 8
radio input "true"
click at [1093, 505] on label at bounding box center [1090, 501] width 27 height 8
radio input "true"
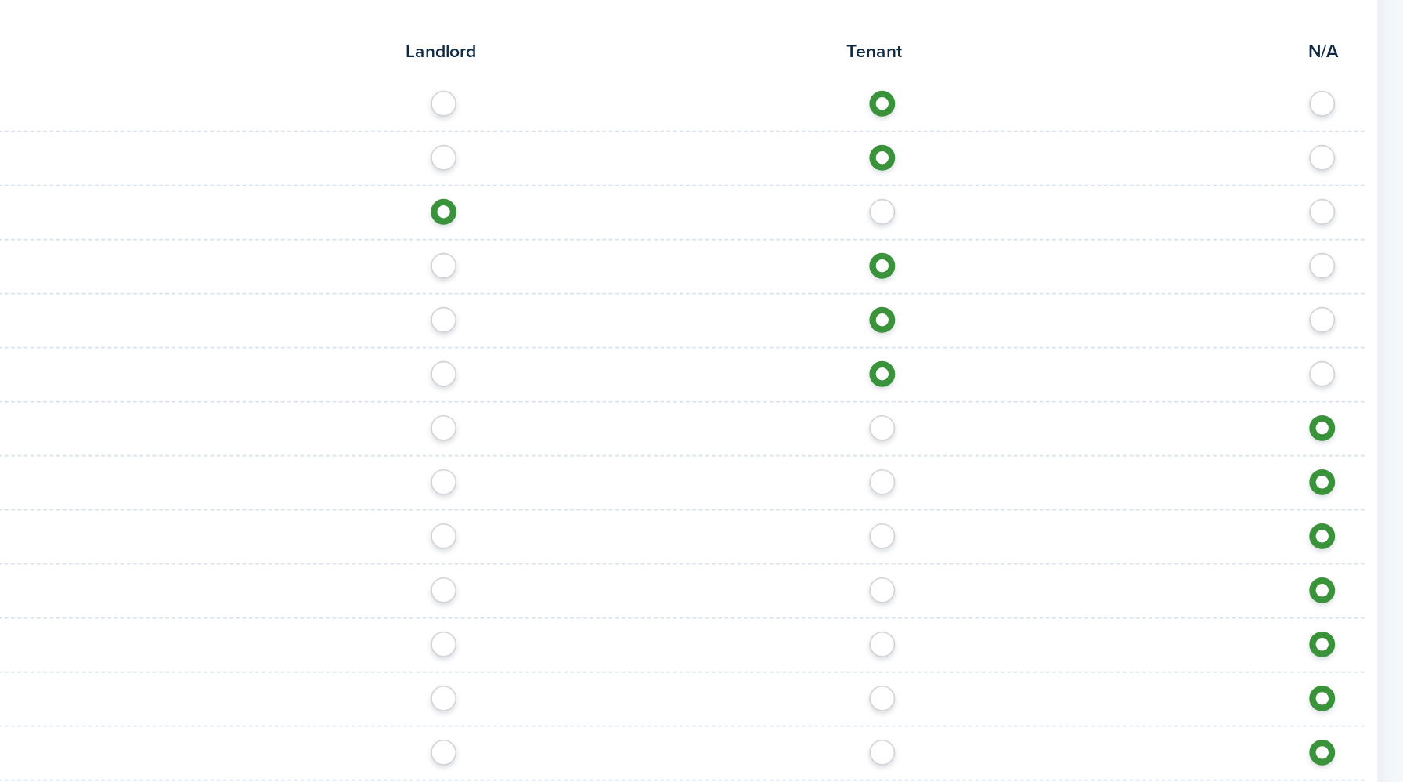
click at [1089, 536] on label at bounding box center [1090, 534] width 27 height 8
radio input "true"
click at [1089, 571] on label at bounding box center [1090, 567] width 27 height 8
radio input "true"
click at [1087, 604] on label at bounding box center [1090, 600] width 27 height 8
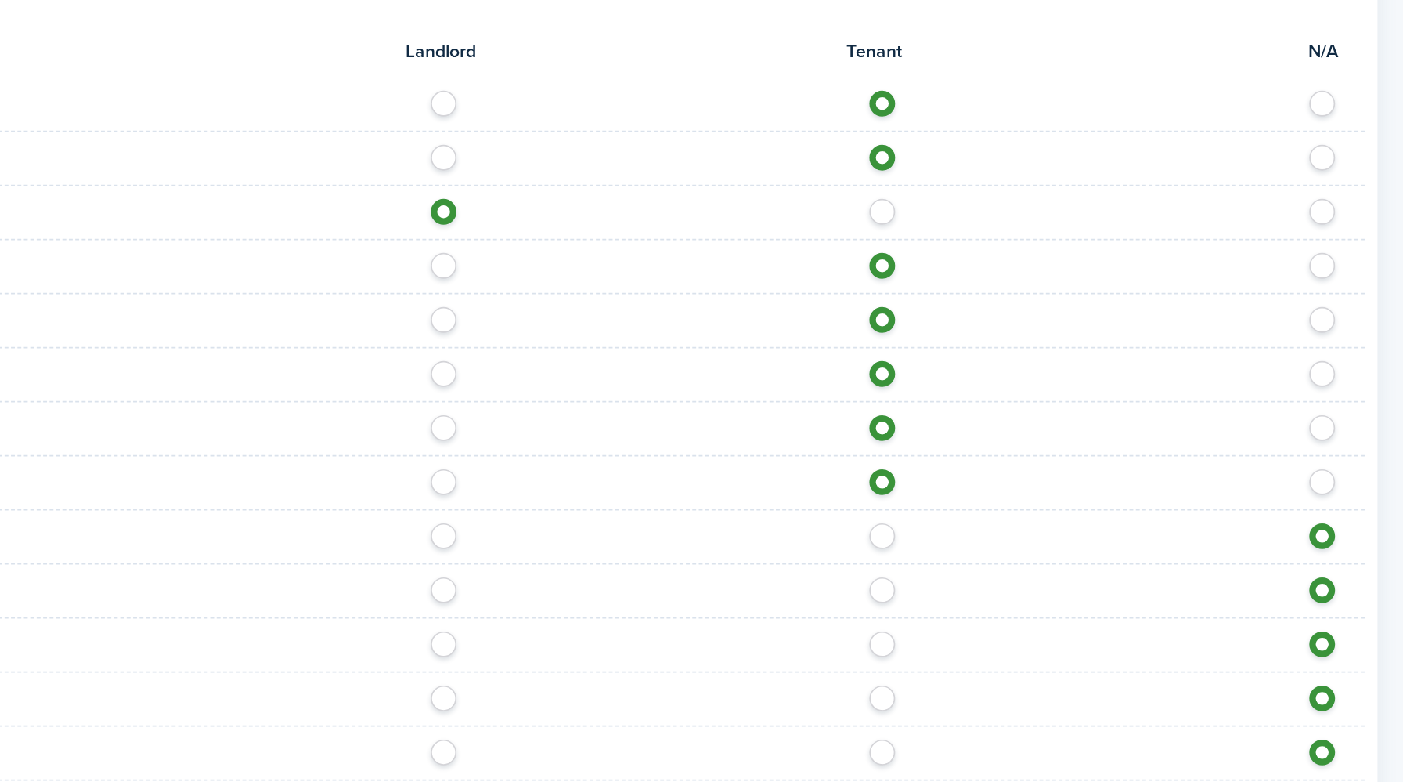
radio input "true"
click at [1085, 633] on label at bounding box center [1090, 633] width 27 height 8
radio input "true"
click at [1086, 664] on label at bounding box center [1090, 666] width 27 height 8
radio input "true"
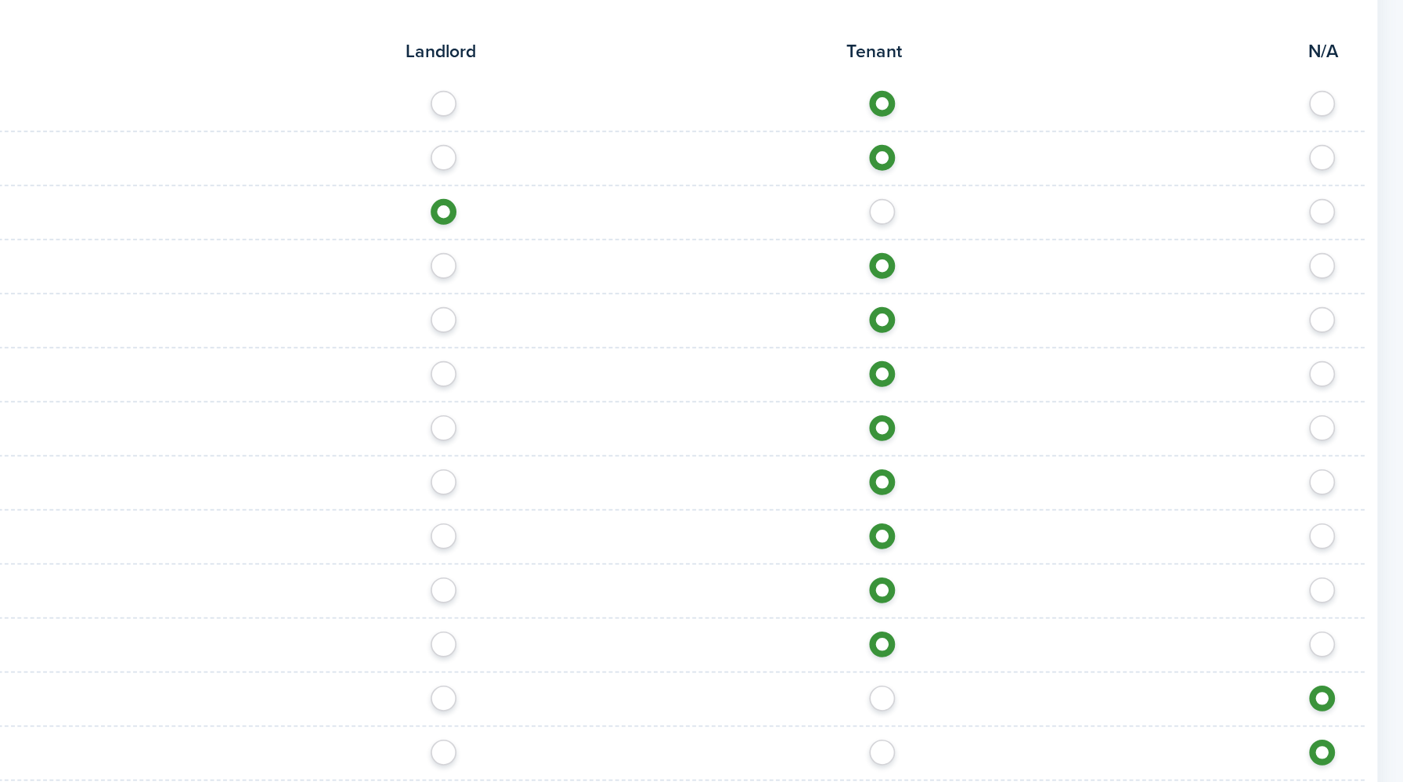
click at [1085, 700] on label at bounding box center [1090, 699] width 27 height 8
radio input "true"
click at [1085, 731] on label at bounding box center [1090, 732] width 27 height 8
radio input "true"
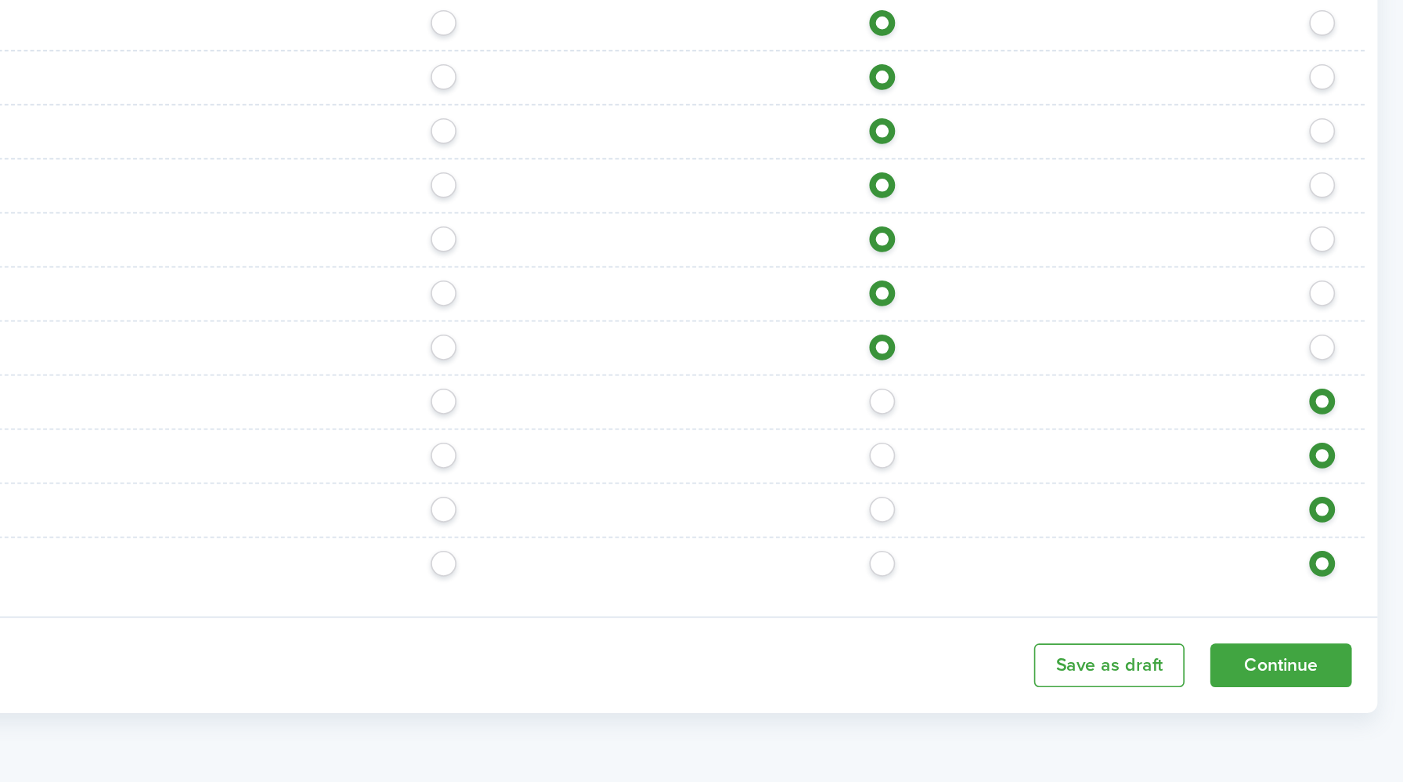
scroll to position [929, 0]
click at [1085, 548] on label at bounding box center [1090, 545] width 27 height 8
radio input "true"
click at [1087, 582] on label at bounding box center [1090, 578] width 27 height 8
radio input "true"
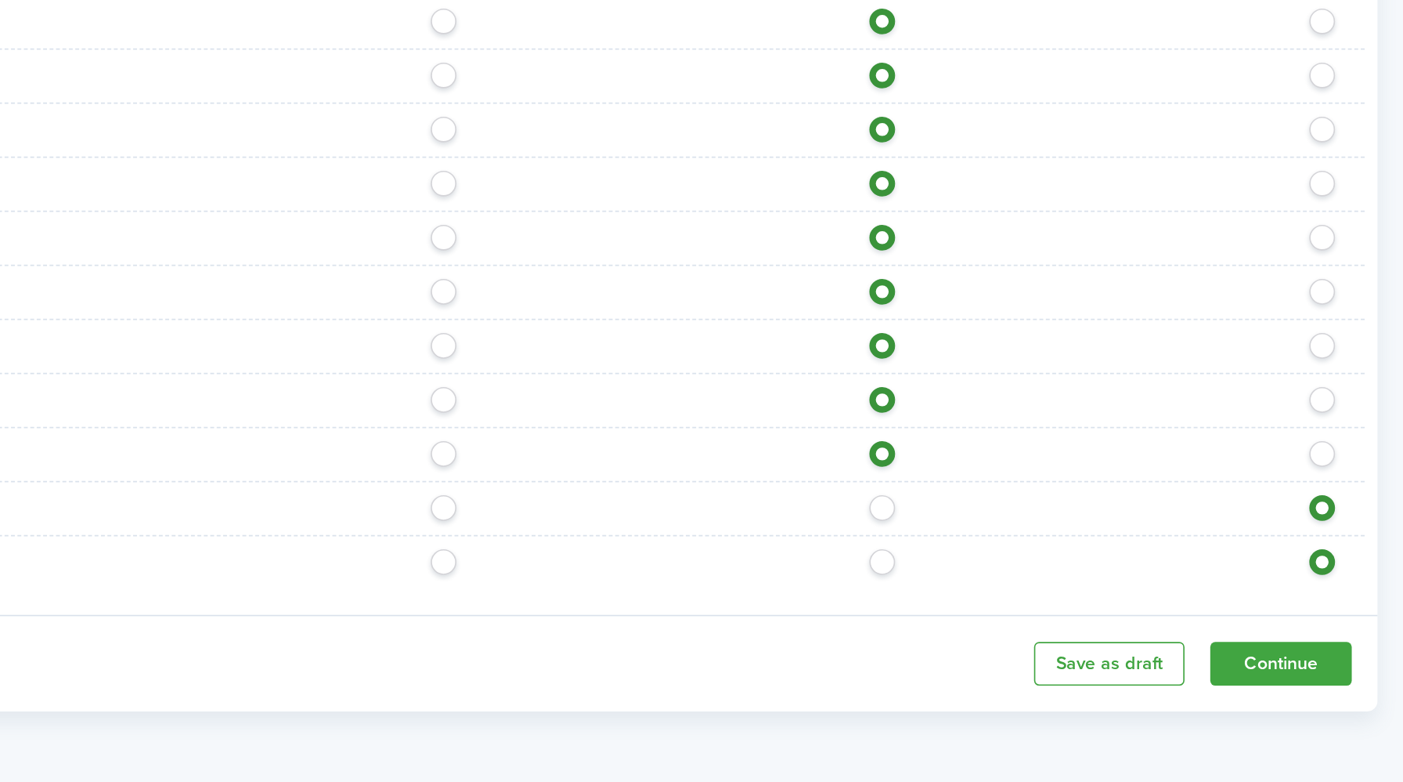
click at [1090, 612] on label at bounding box center [1090, 611] width 27 height 8
radio input "true"
click at [1089, 646] on label at bounding box center [1090, 644] width 27 height 8
radio input "true"
click at [1326, 707] on button "Continue" at bounding box center [1329, 709] width 86 height 27
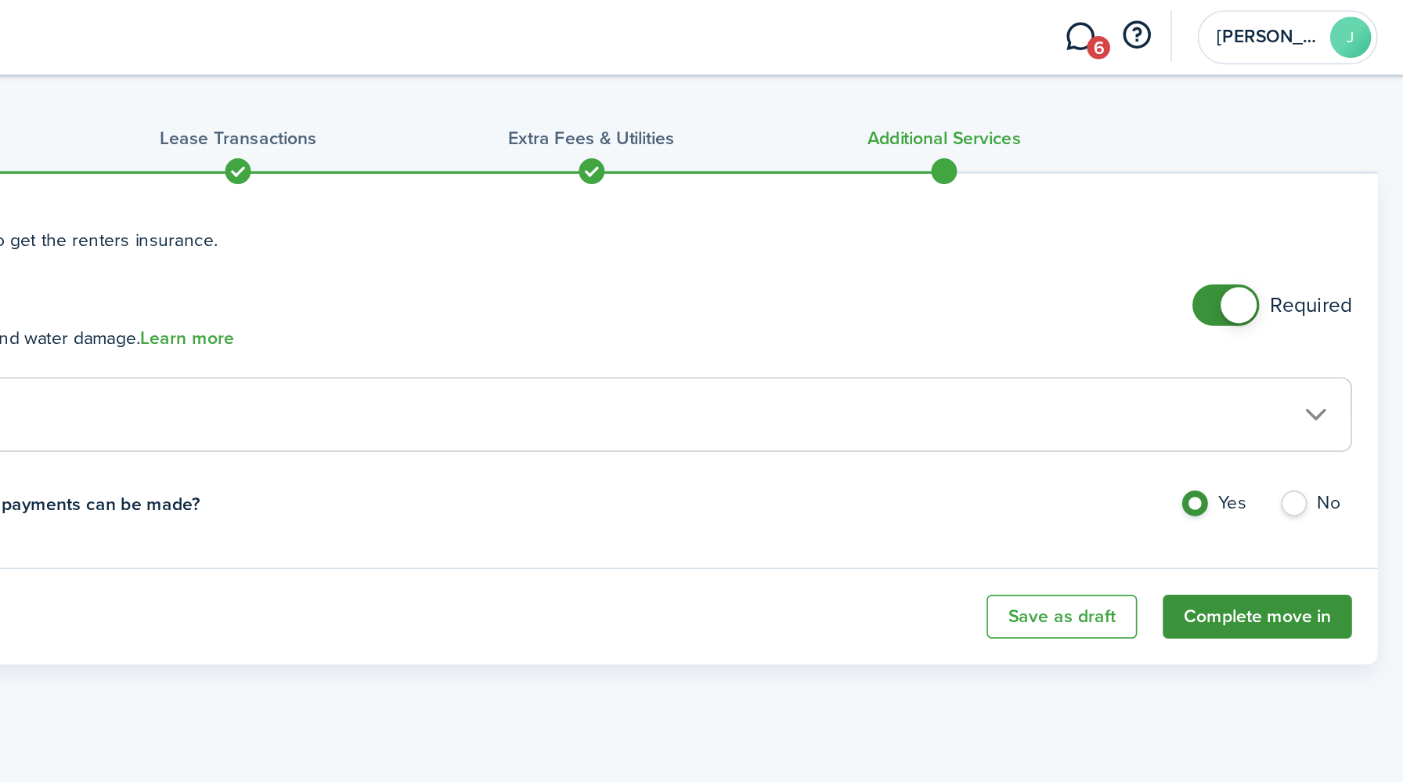
click at [1304, 377] on button "Complete move in" at bounding box center [1314, 376] width 115 height 27
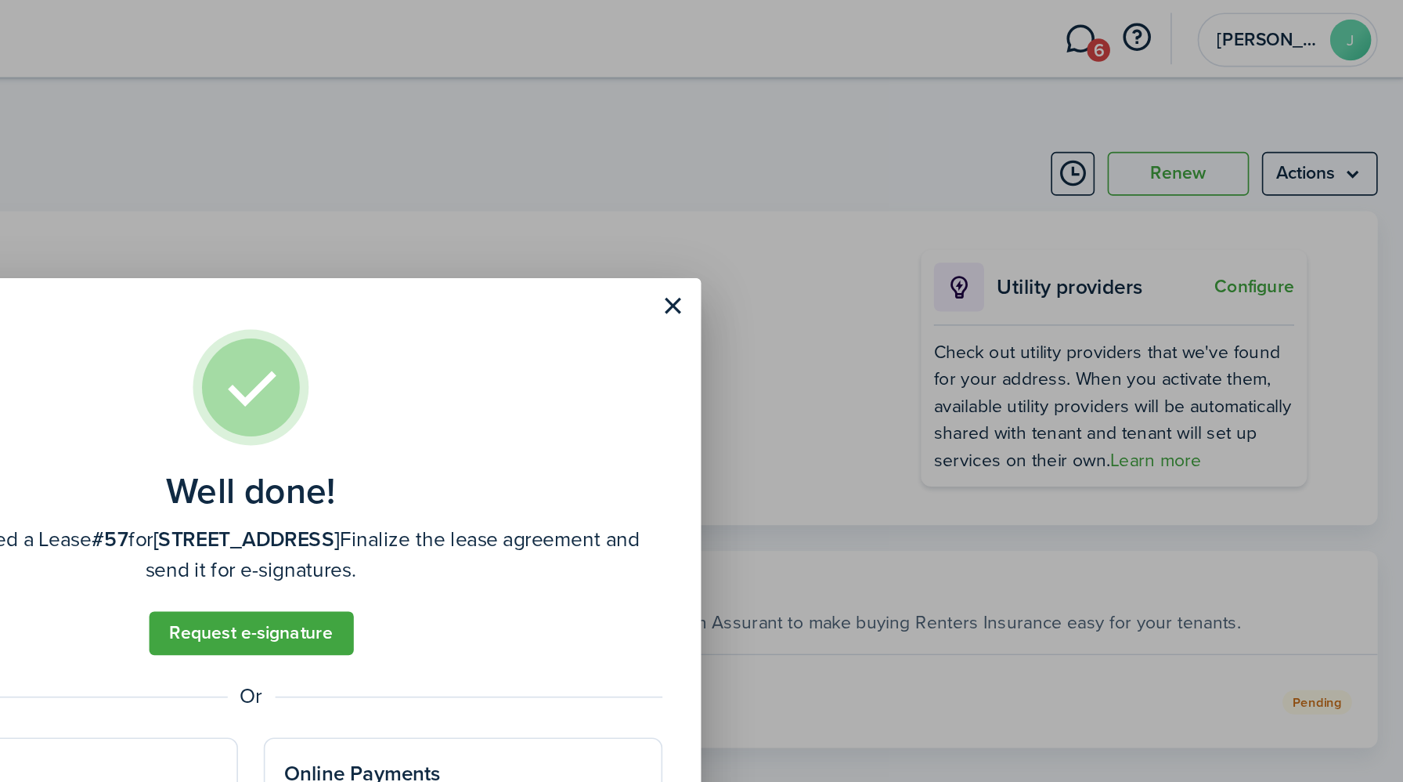
drag, startPoint x: 865, startPoint y: 186, endPoint x: 999, endPoint y: 151, distance: 139.0
click at [999, 152] on div "Well done! You have created a Lease #57 for [STREET_ADDRESS] Finalize the lease…" at bounding box center [701, 391] width 1403 height 782
drag, startPoint x: 892, startPoint y: 196, endPoint x: 996, endPoint y: 116, distance: 131.3
click at [996, 116] on div "Well done! You have created a Lease #57 for [STREET_ADDRESS] Finalize the lease…" at bounding box center [701, 391] width 1403 height 782
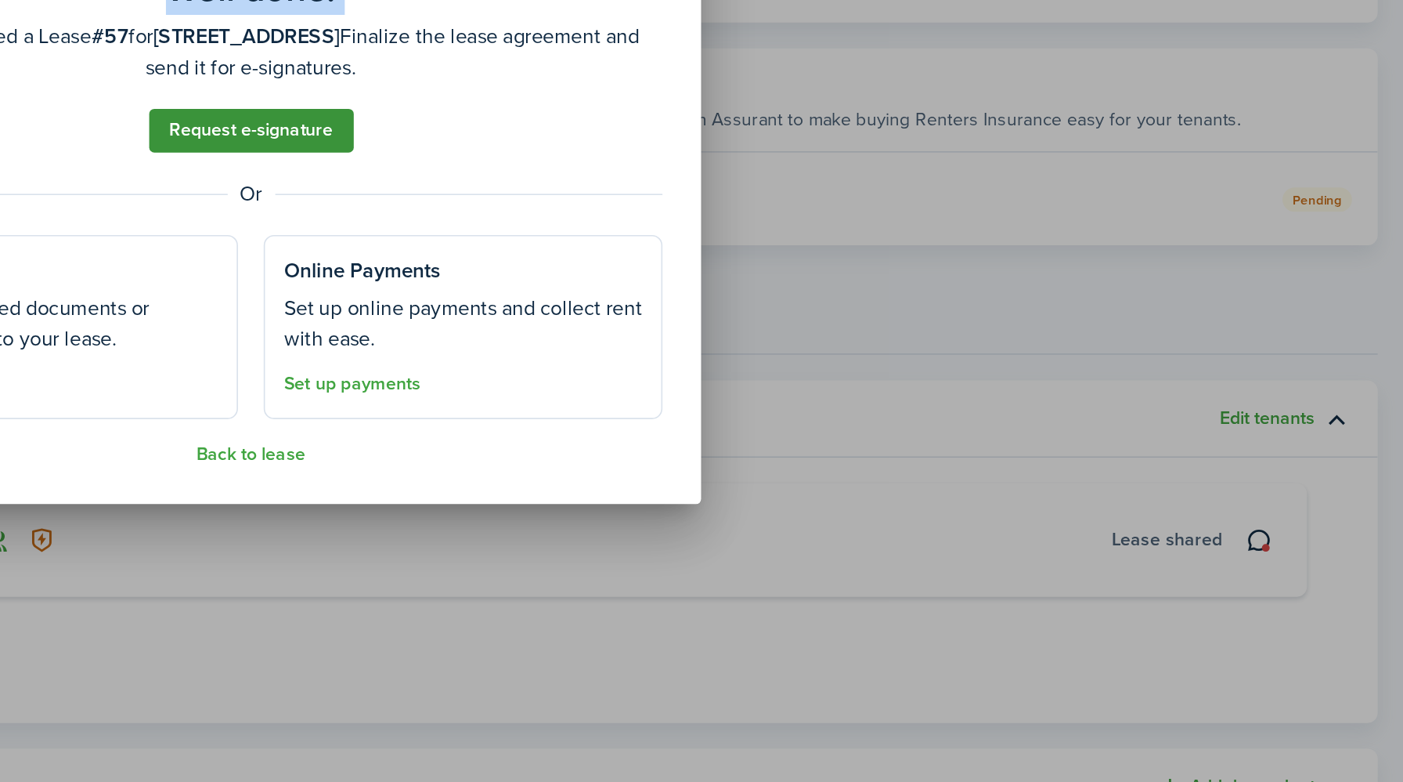
click at [725, 386] on link "Request e-signature" at bounding box center [702, 385] width 125 height 27
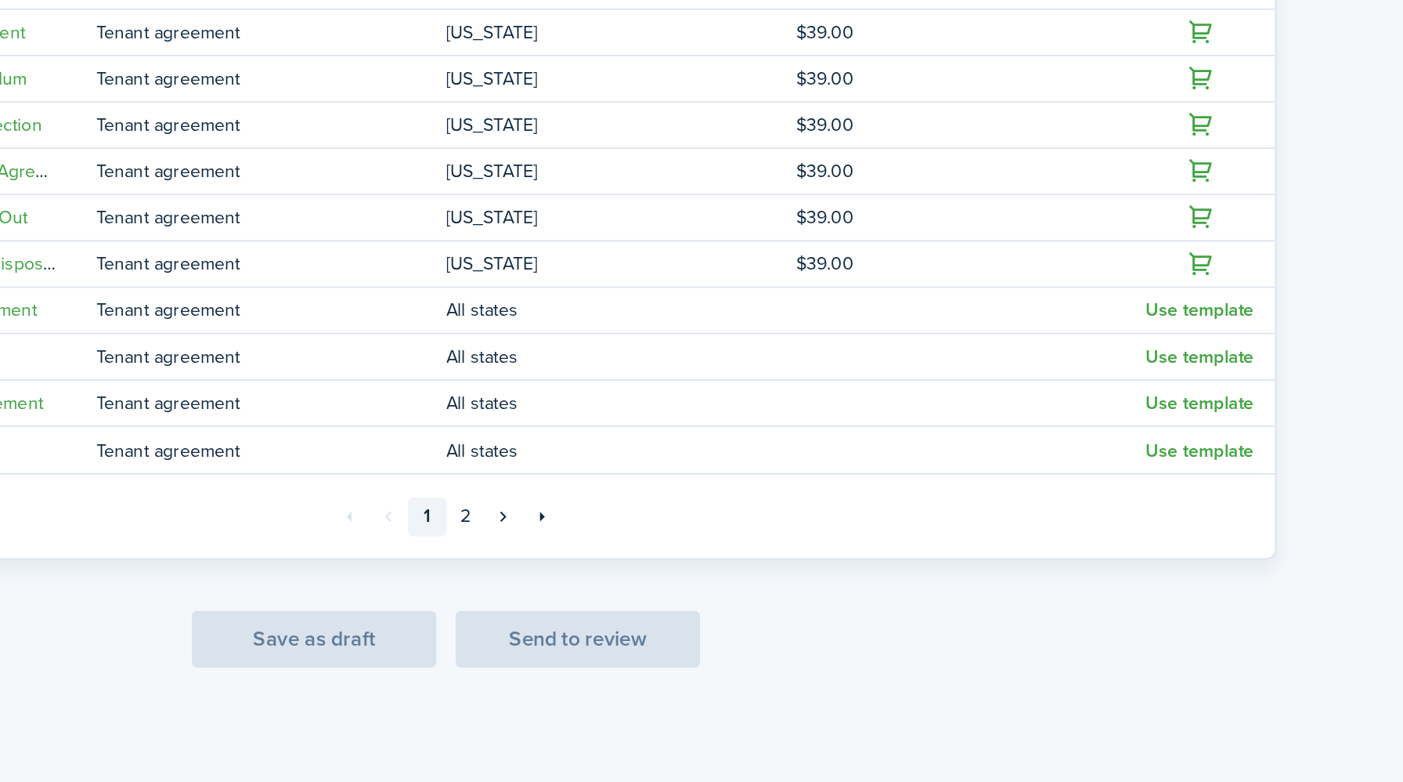
scroll to position [202, 0]
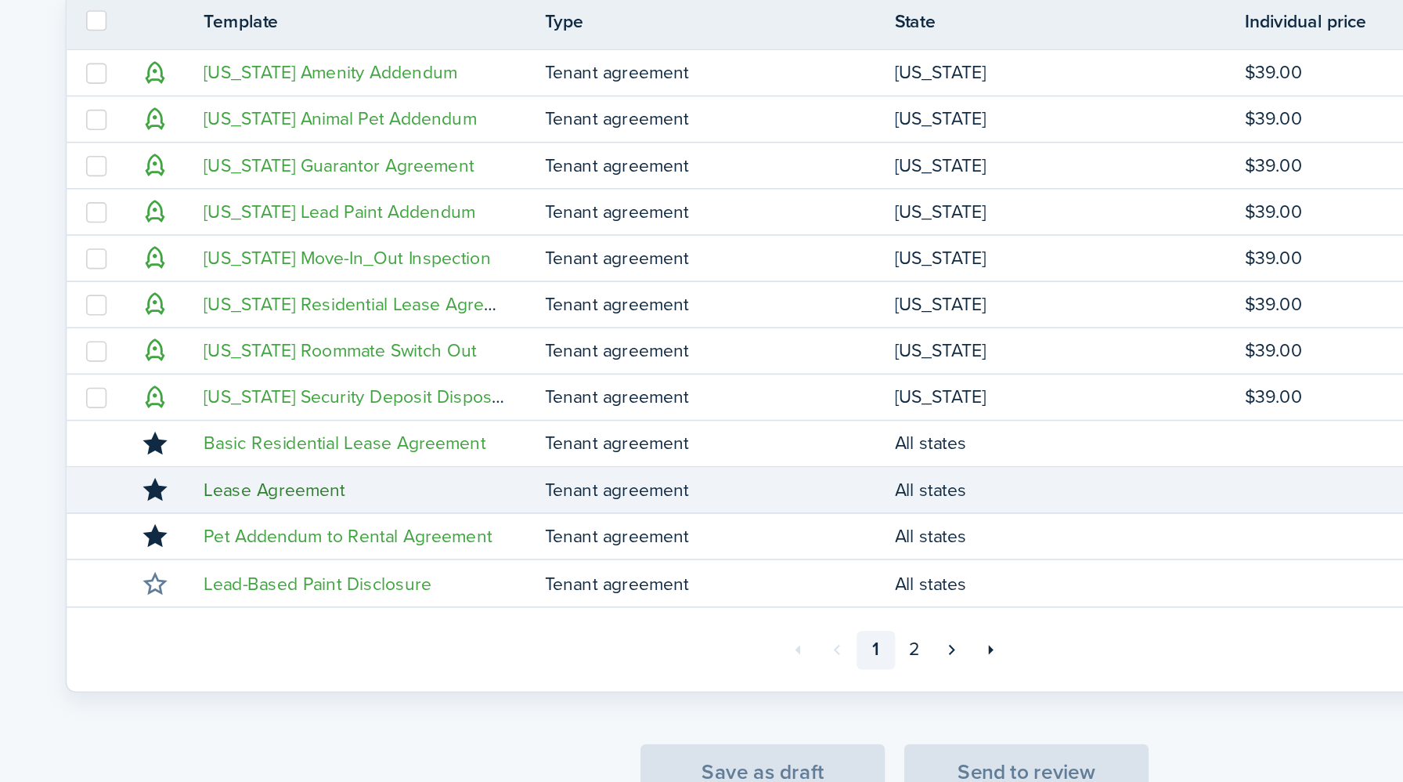
click at [403, 522] on link "Lease Agreement" at bounding box center [424, 523] width 86 height 16
